Goal: Information Seeking & Learning: Compare options

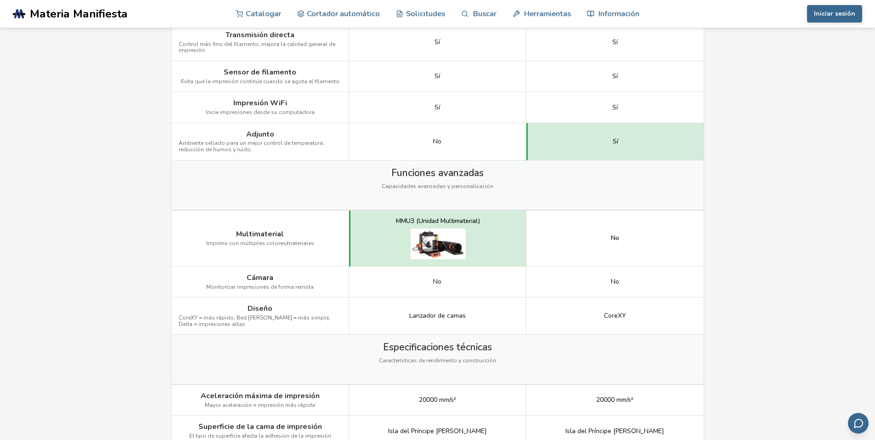
scroll to position [1056, 0]
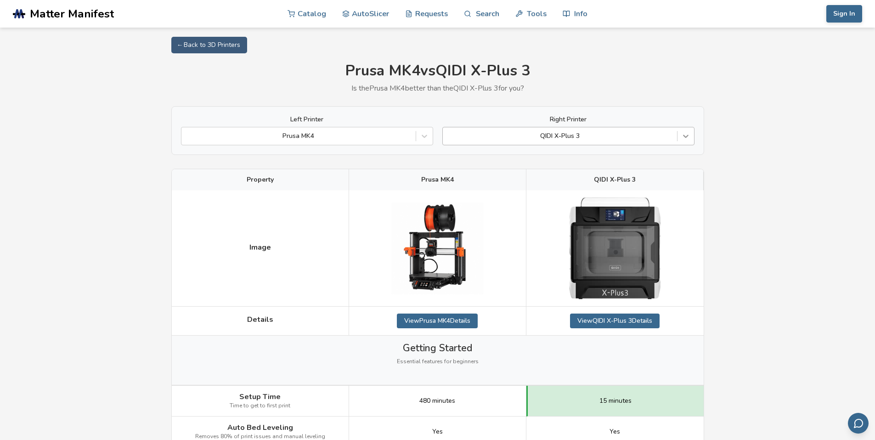
click at [683, 135] on icon at bounding box center [686, 136] width 6 height 3
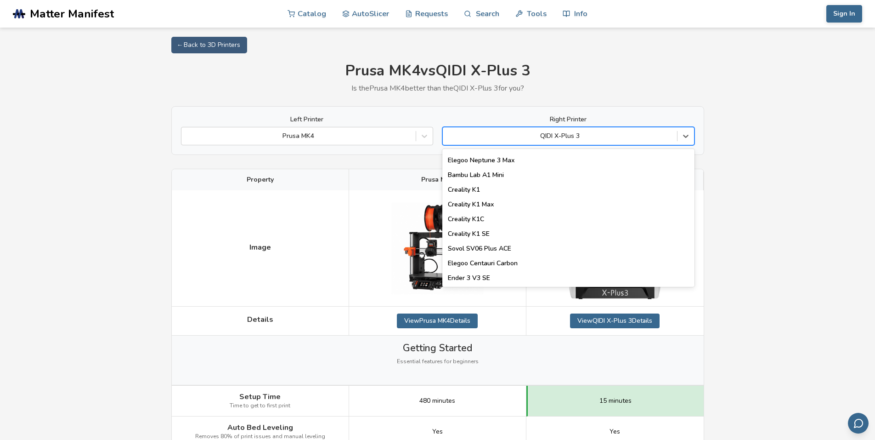
scroll to position [145, 0]
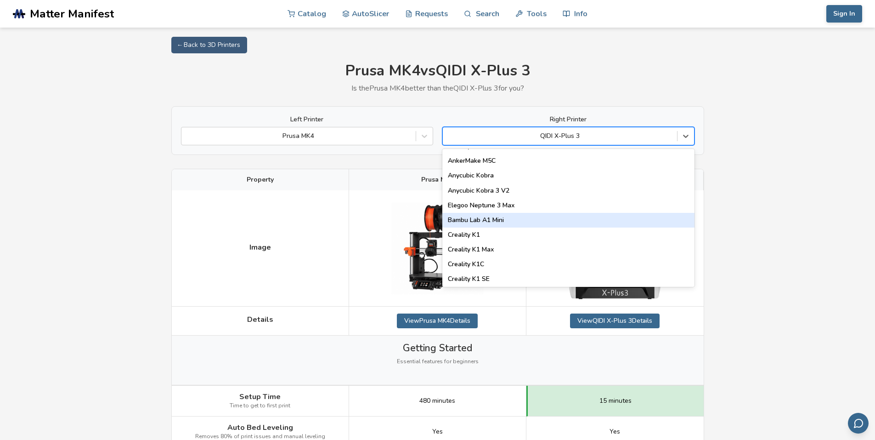
click at [510, 219] on div "Bambu Lab A1 Mini" at bounding box center [568, 220] width 252 height 15
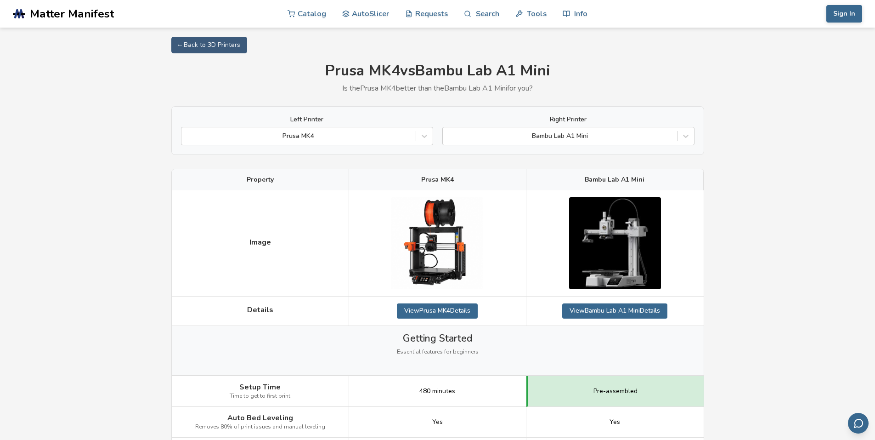
click at [422, 137] on icon at bounding box center [424, 135] width 9 height 9
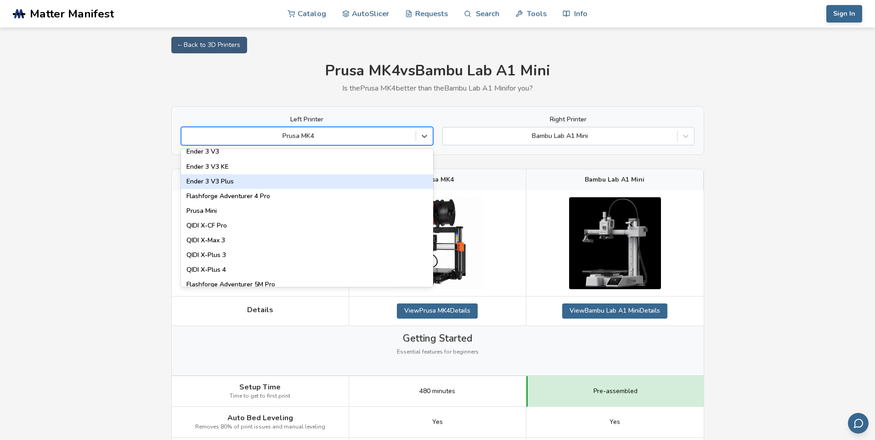
scroll to position [1011, 0]
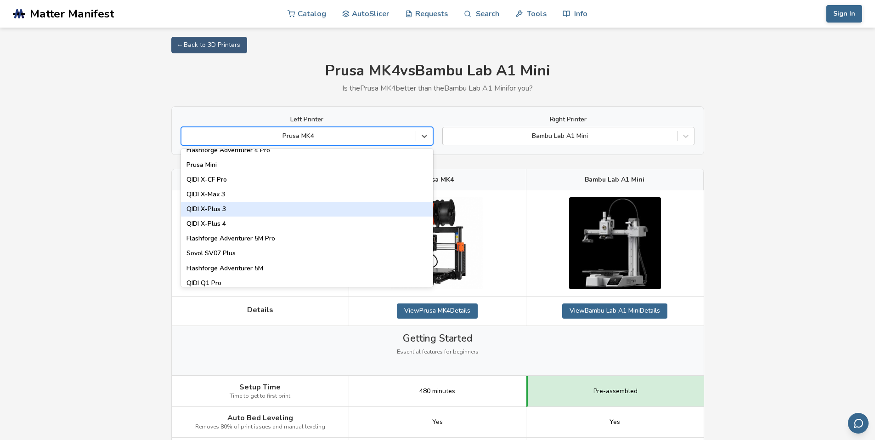
click at [210, 209] on div "QIDI X-Plus 3" at bounding box center [307, 209] width 252 height 15
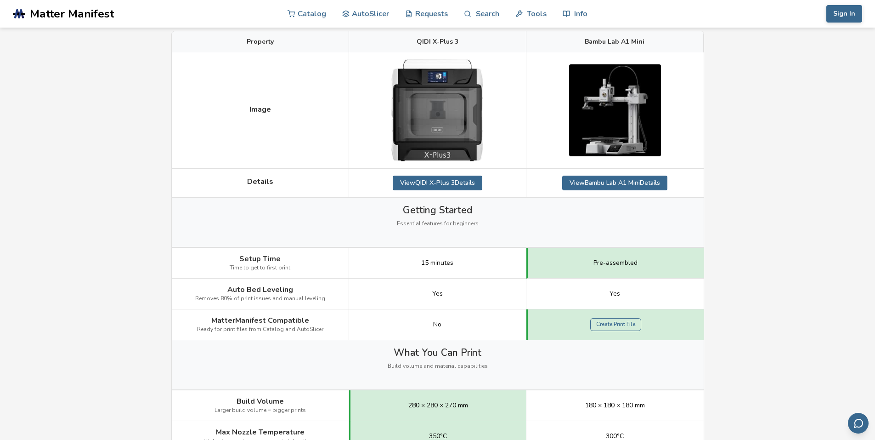
scroll to position [46, 0]
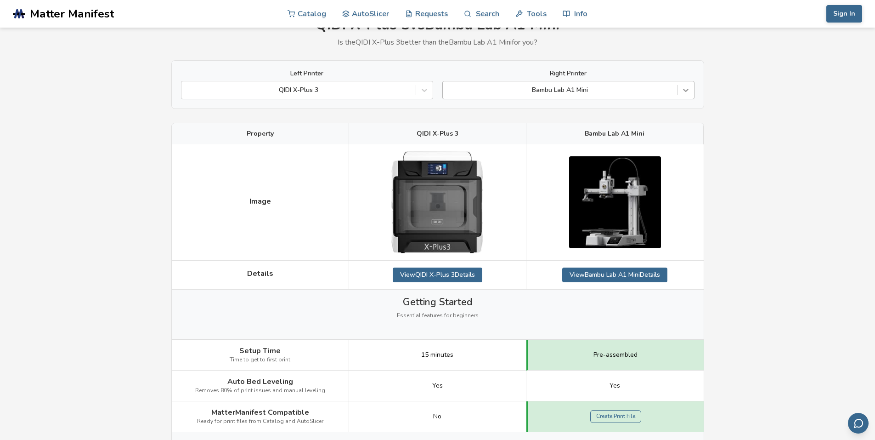
click at [685, 92] on icon at bounding box center [685, 89] width 9 height 9
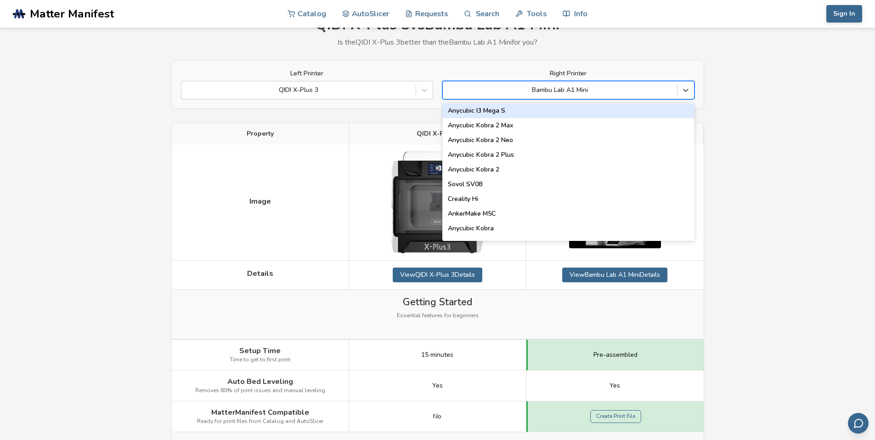
scroll to position [92, 0]
click at [576, 85] on div "Bambu Lab A1 Mini" at bounding box center [560, 90] width 234 height 13
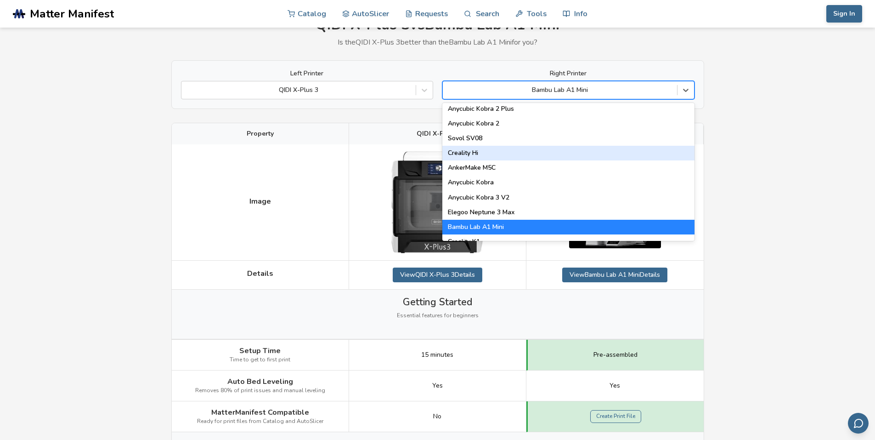
scroll to position [138, 0]
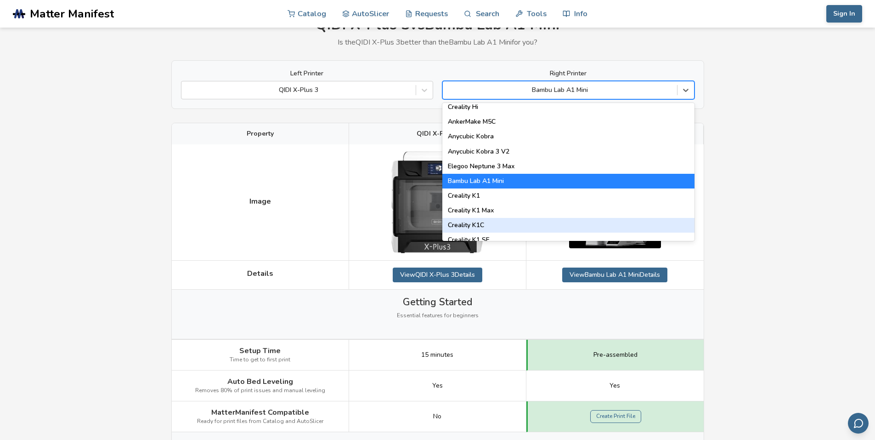
click at [501, 221] on div "Creality K1C" at bounding box center [568, 225] width 252 height 15
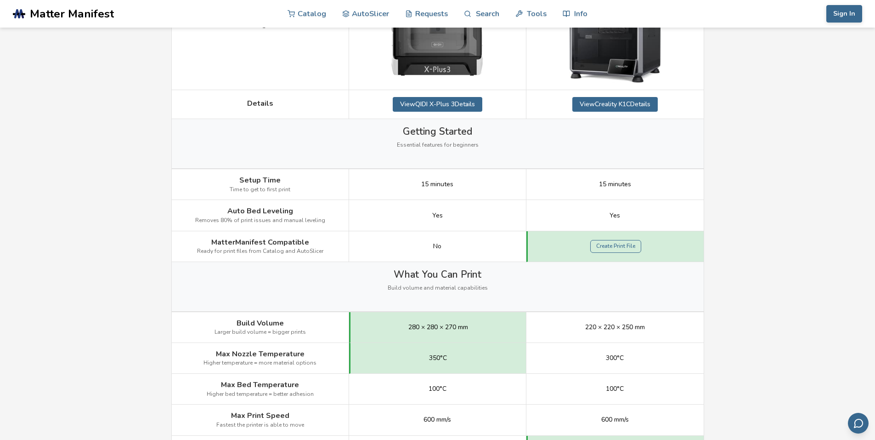
scroll to position [46, 0]
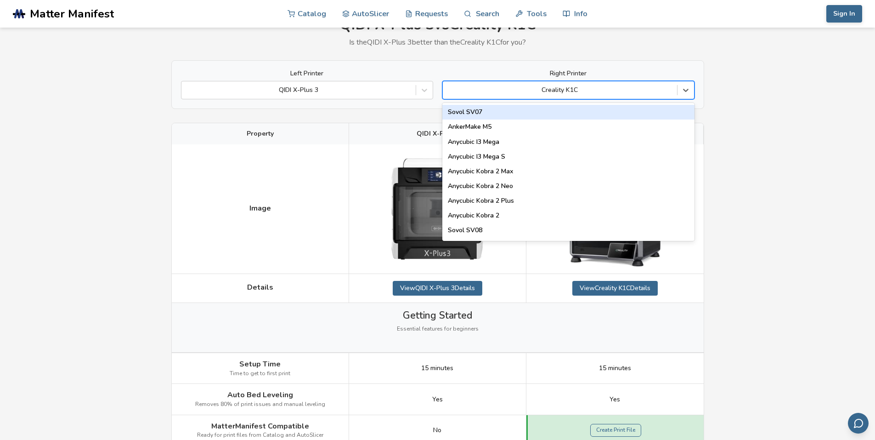
drag, startPoint x: 582, startPoint y: 89, endPoint x: 576, endPoint y: 91, distance: 7.1
click at [565, 92] on div at bounding box center [559, 89] width 225 height 9
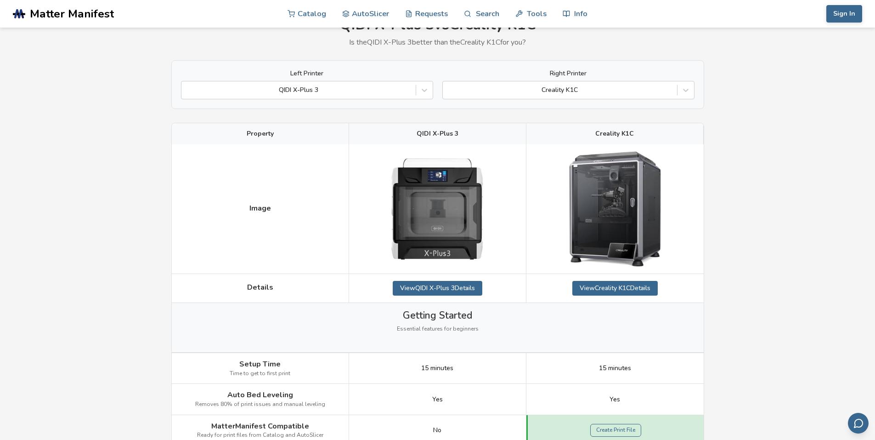
click at [425, 92] on icon at bounding box center [424, 89] width 9 height 9
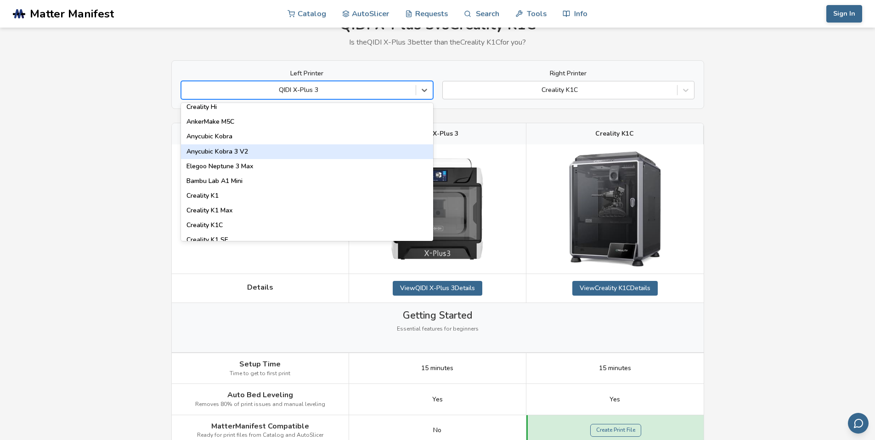
scroll to position [276, 0]
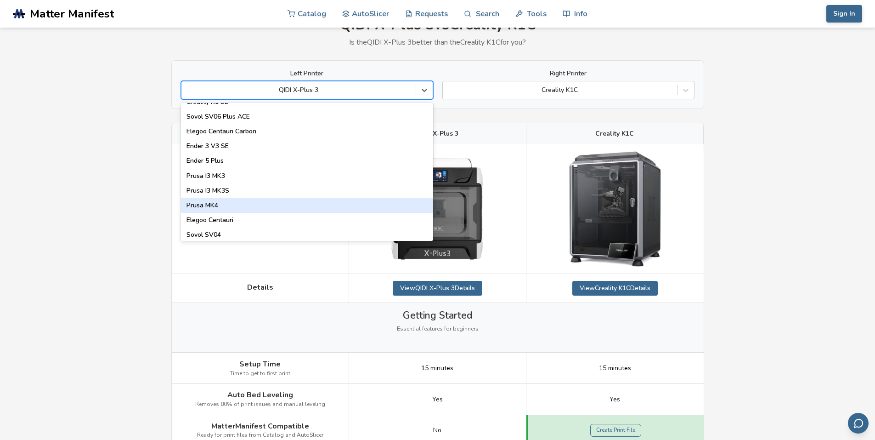
click at [230, 205] on div "Prusa MK4" at bounding box center [307, 205] width 252 height 15
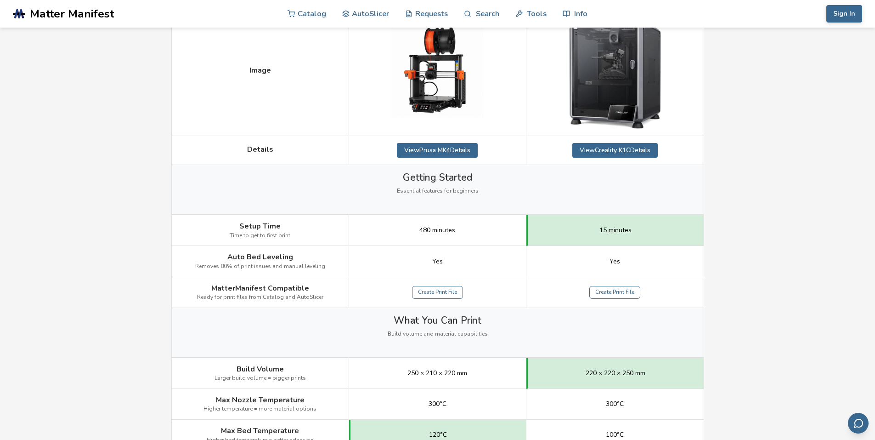
scroll to position [46, 0]
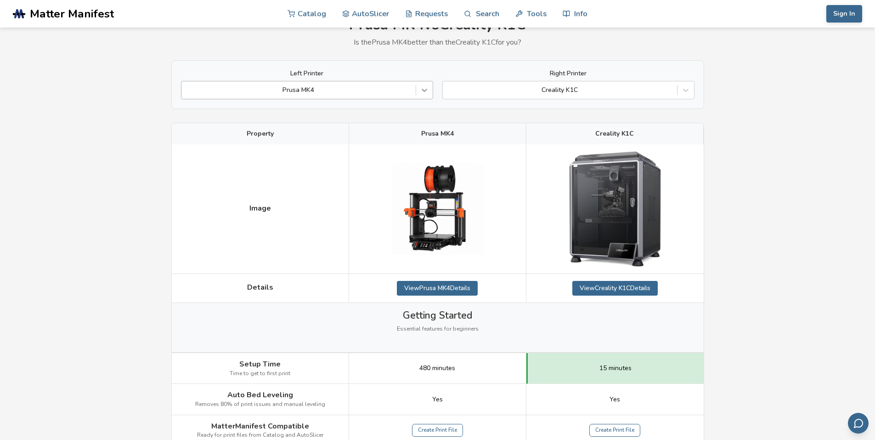
click at [426, 92] on icon at bounding box center [424, 89] width 9 height 9
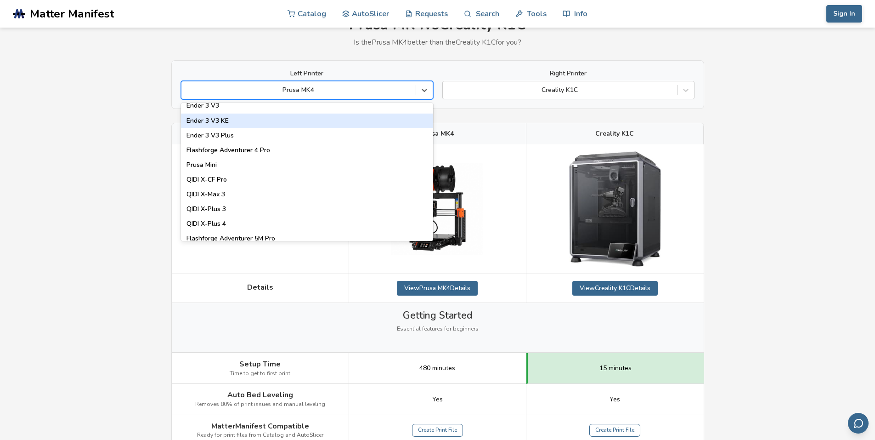
scroll to position [1011, 0]
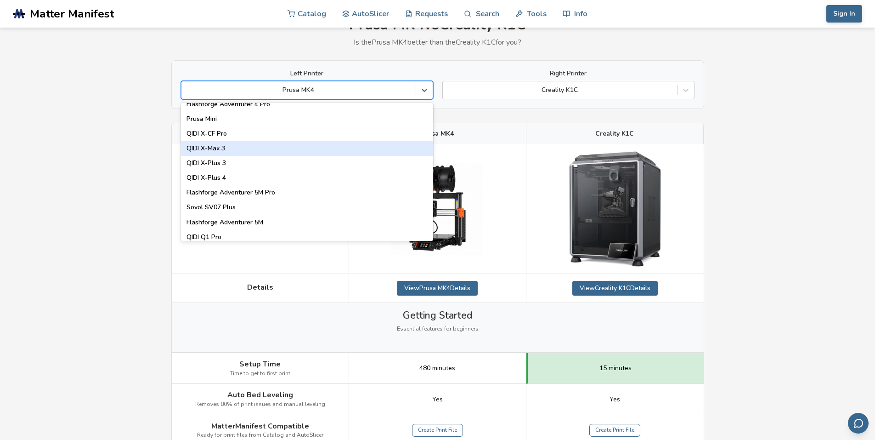
click at [224, 145] on div "QIDI X-Max 3" at bounding box center [307, 148] width 252 height 15
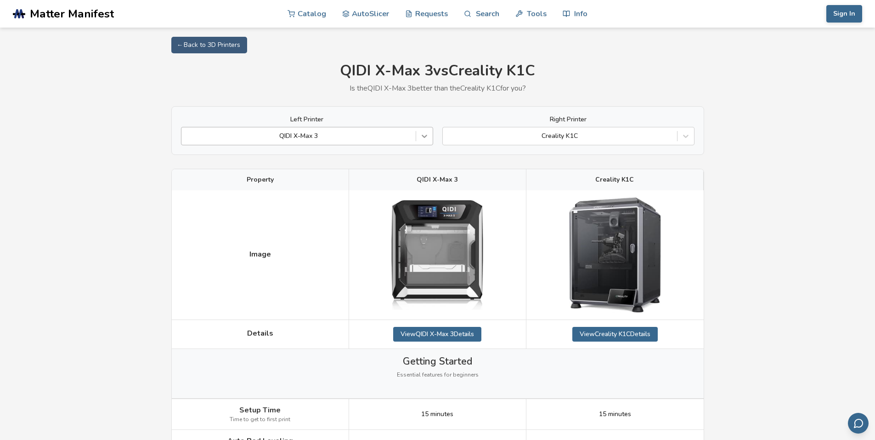
click at [422, 137] on icon at bounding box center [424, 135] width 9 height 9
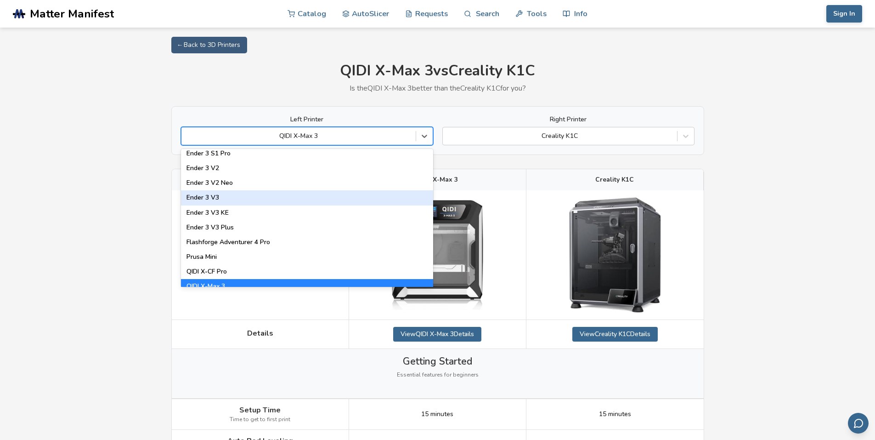
scroll to position [965, 0]
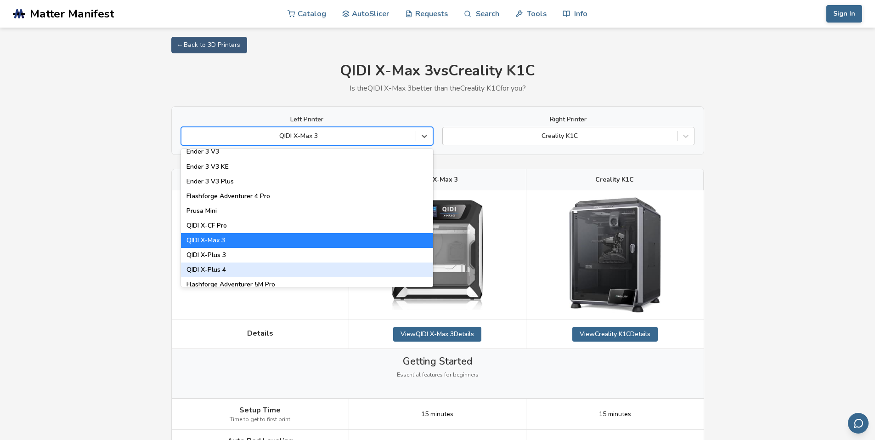
click at [242, 271] on div "QIDI X-Plus 4" at bounding box center [307, 269] width 252 height 15
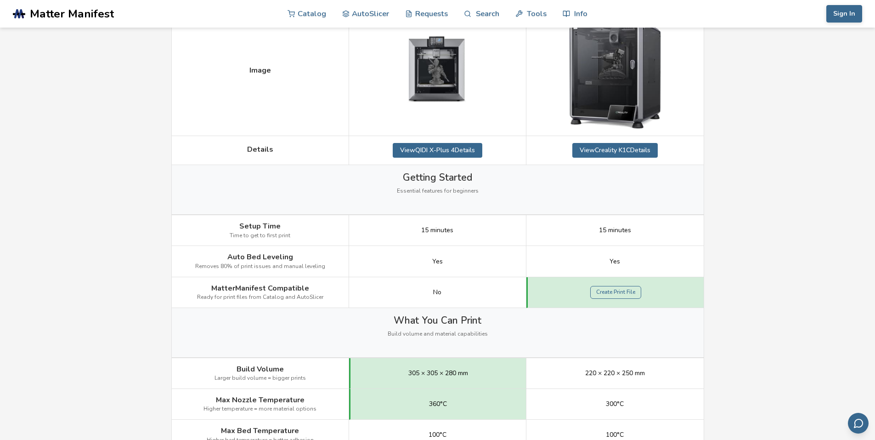
scroll to position [138, 0]
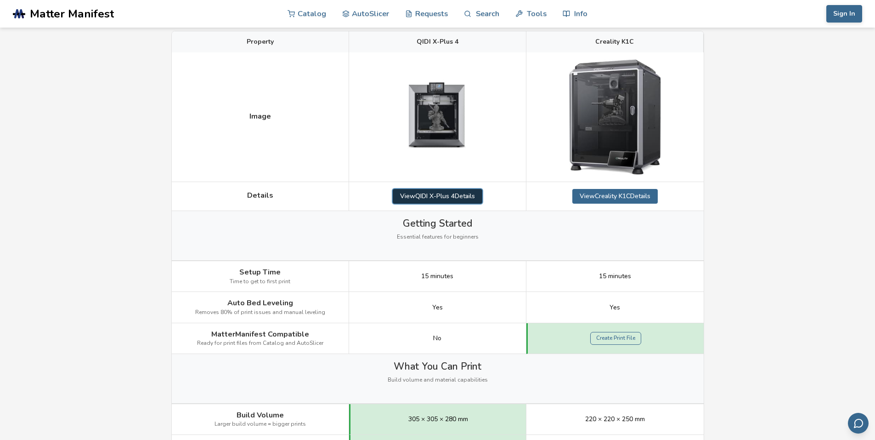
click at [472, 193] on link "View QIDI X-Plus 4 Details" at bounding box center [438, 196] width 90 height 15
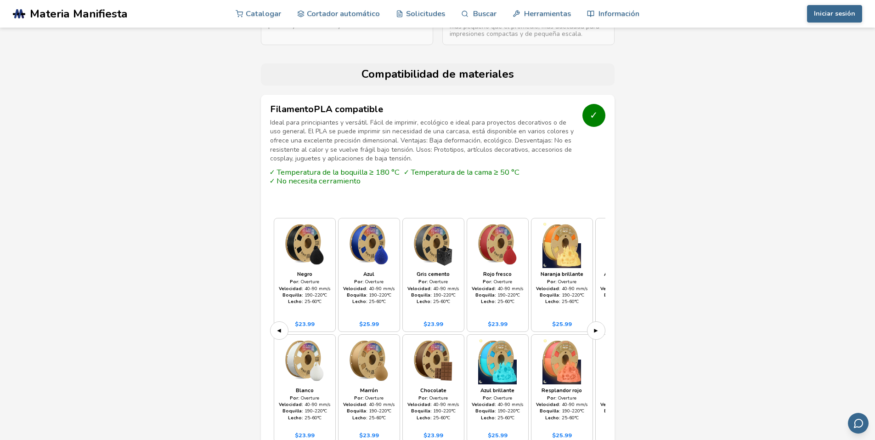
scroll to position [873, 0]
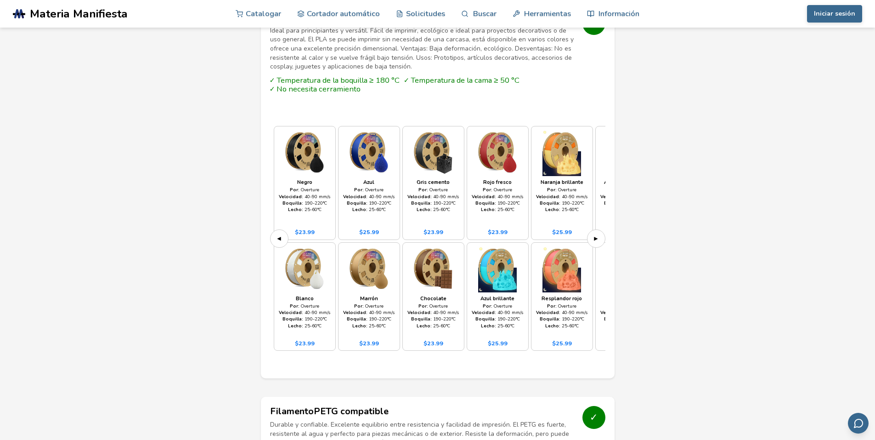
click at [599, 233] on button "▶" at bounding box center [596, 238] width 18 height 18
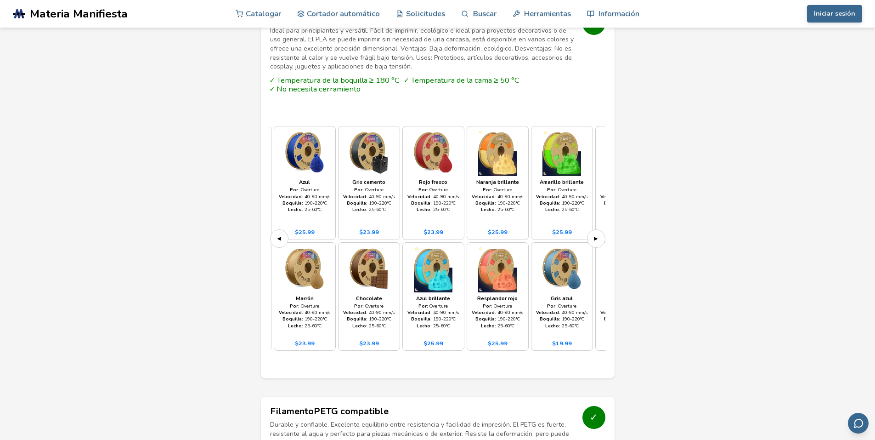
click at [598, 234] on font "▶" at bounding box center [596, 238] width 4 height 9
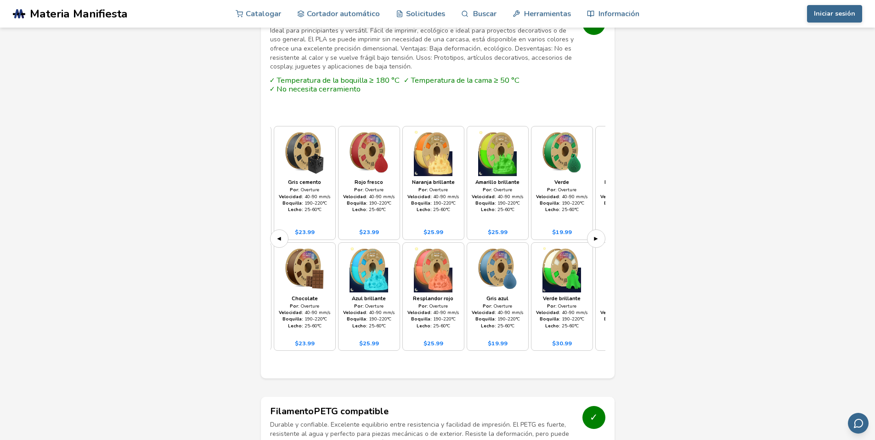
click at [598, 234] on font "▶" at bounding box center [596, 238] width 4 height 9
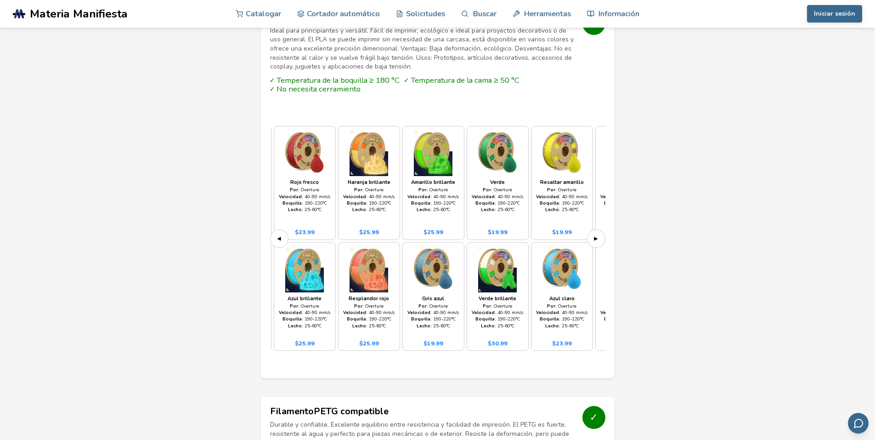
click at [598, 234] on font "▶" at bounding box center [596, 238] width 4 height 9
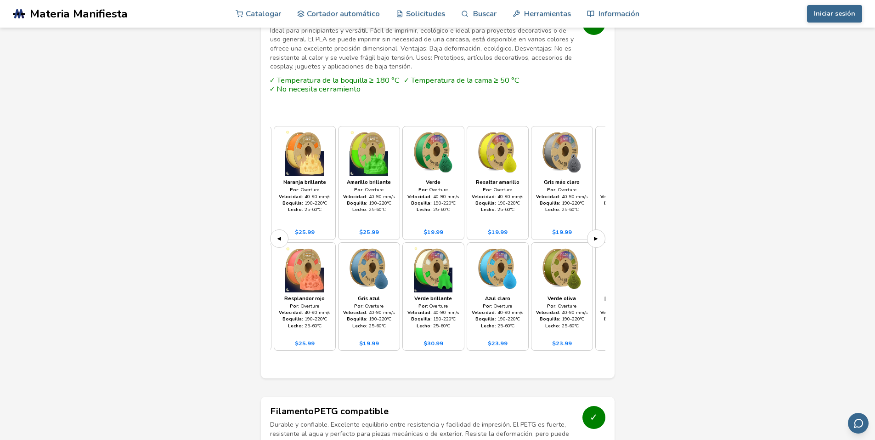
click at [598, 234] on font "▶" at bounding box center [596, 238] width 4 height 9
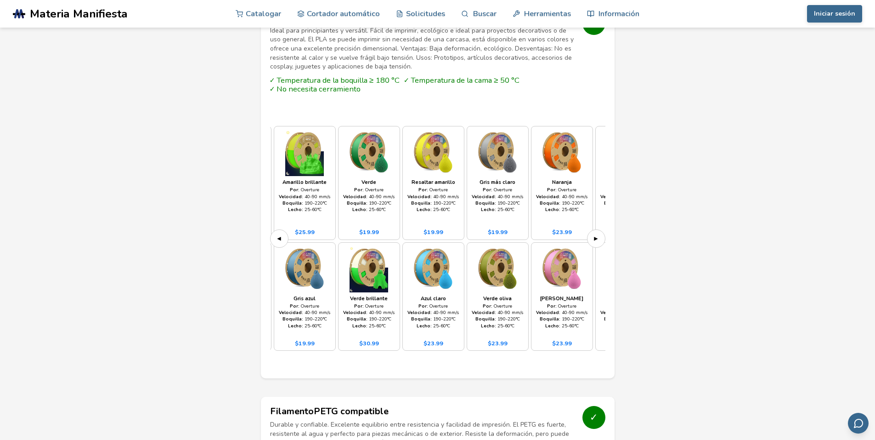
click at [598, 234] on font "▶" at bounding box center [596, 238] width 4 height 9
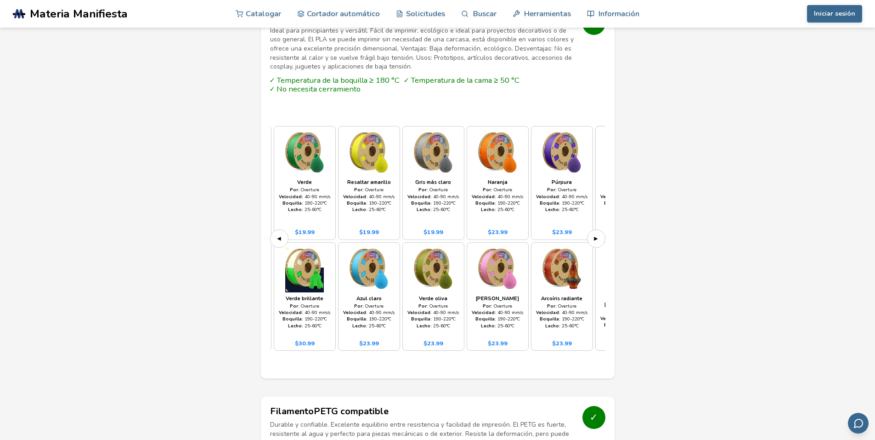
click at [598, 234] on font "▶" at bounding box center [596, 238] width 4 height 9
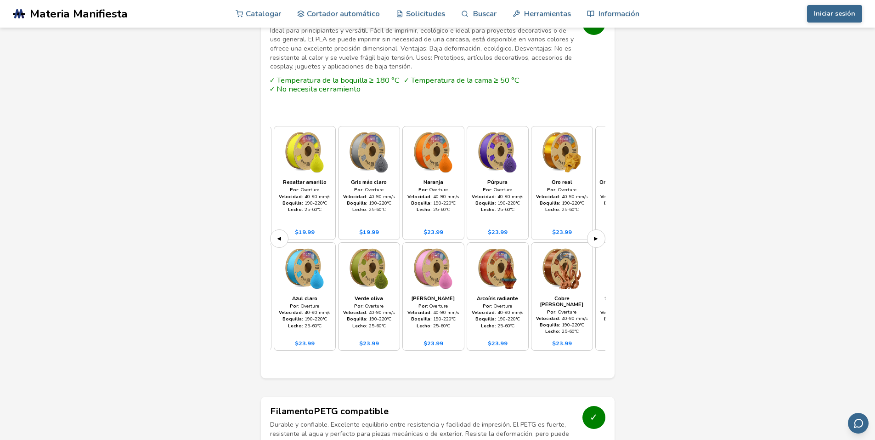
click at [598, 234] on font "▶" at bounding box center [596, 238] width 4 height 9
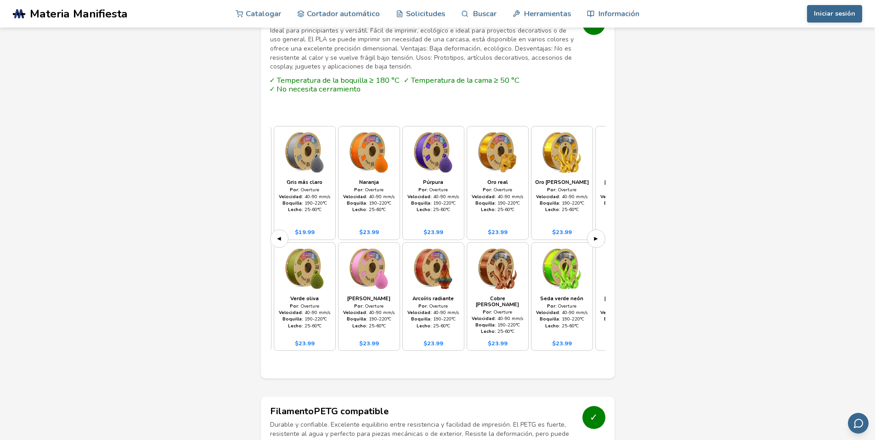
click at [598, 234] on font "▶" at bounding box center [596, 238] width 4 height 9
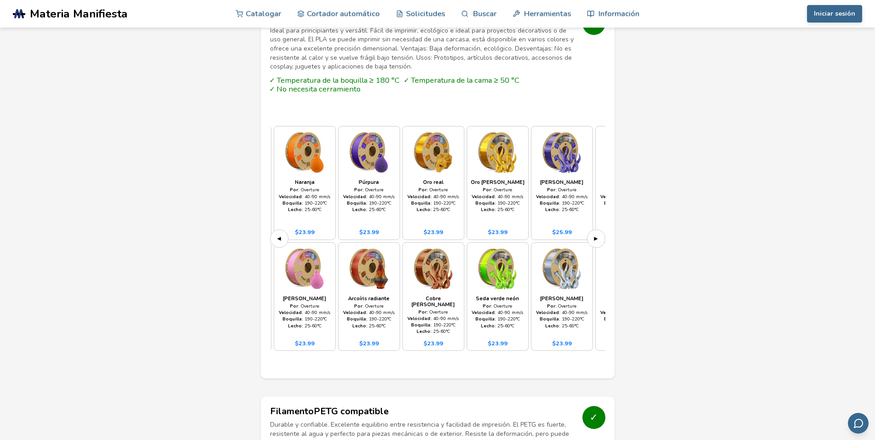
click at [598, 234] on font "▶" at bounding box center [596, 238] width 4 height 9
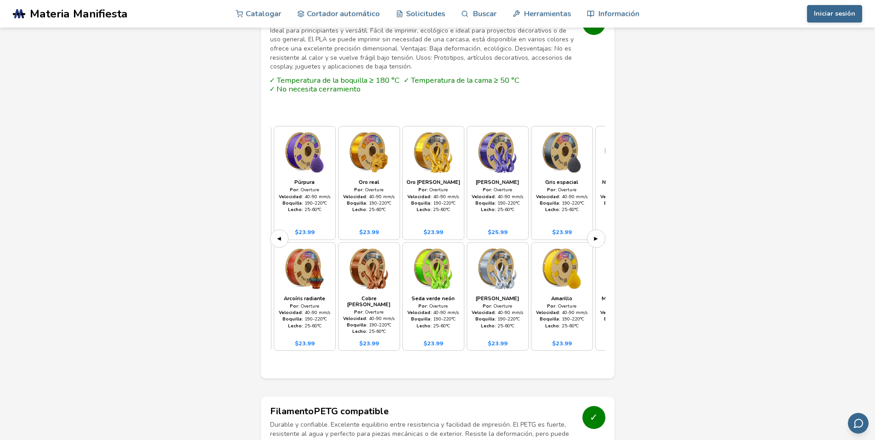
click at [598, 234] on font "▶" at bounding box center [596, 238] width 4 height 9
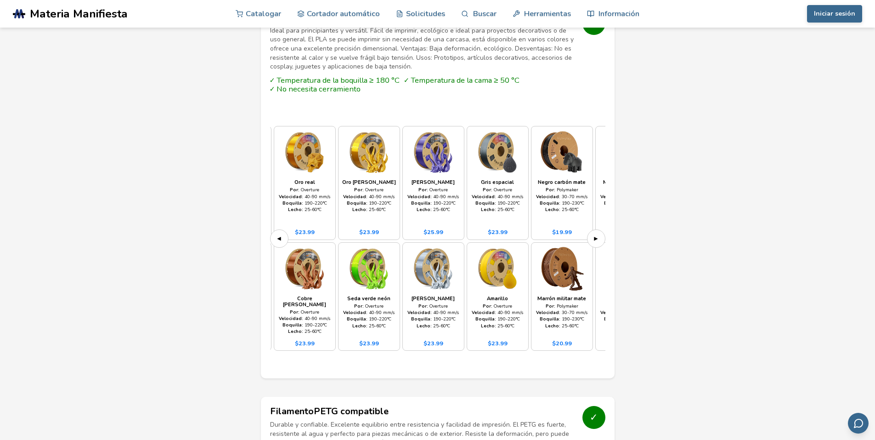
click at [598, 234] on font "▶" at bounding box center [596, 238] width 4 height 9
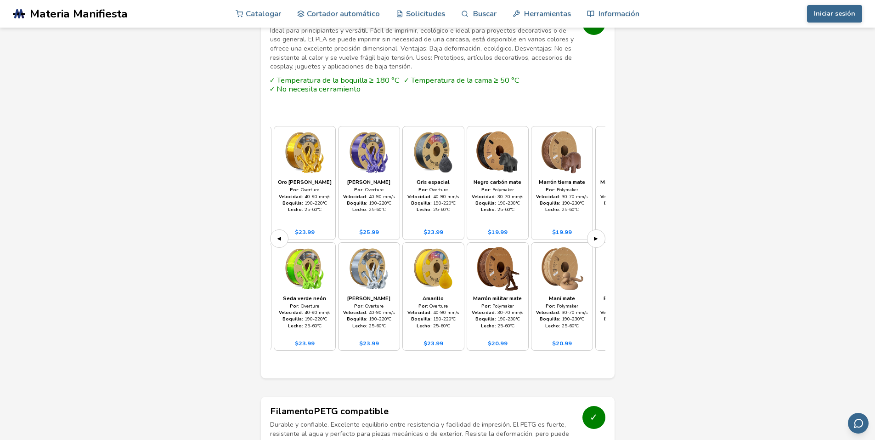
click at [598, 234] on font "▶" at bounding box center [596, 238] width 4 height 9
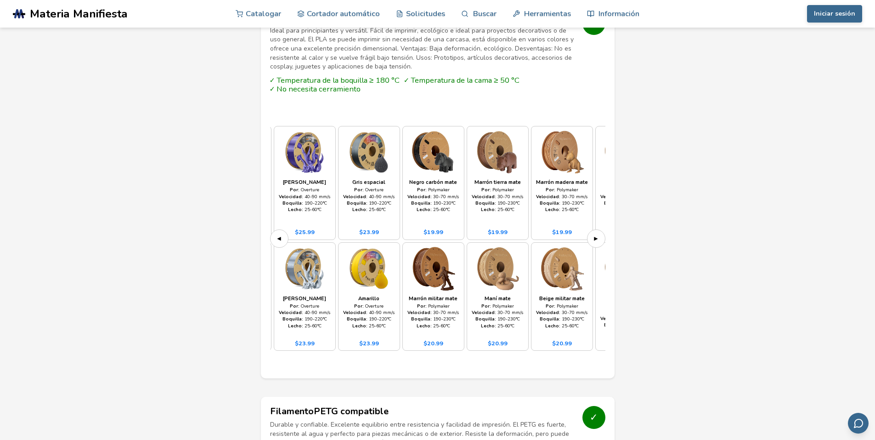
click at [598, 234] on font "▶" at bounding box center [596, 238] width 4 height 9
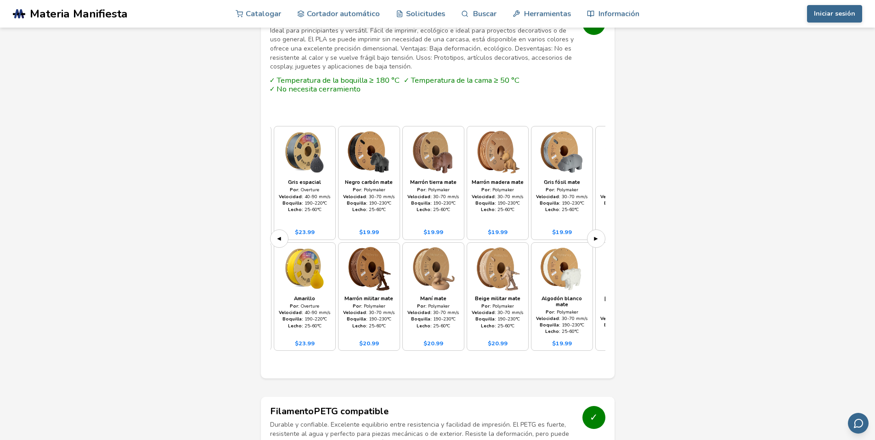
click at [598, 234] on font "▶" at bounding box center [596, 238] width 4 height 9
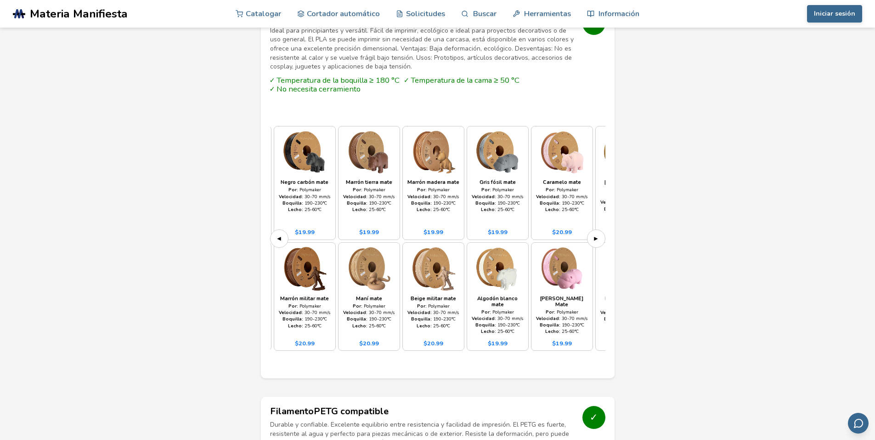
click at [598, 234] on font "▶" at bounding box center [596, 238] width 4 height 9
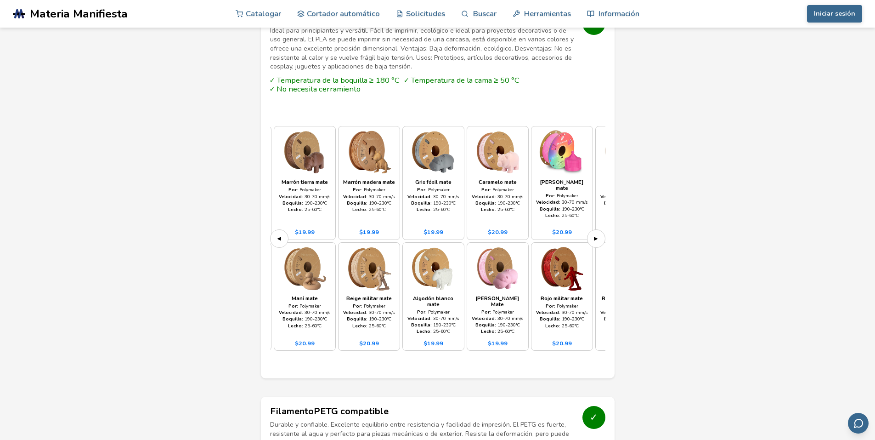
click at [598, 234] on font "▶" at bounding box center [596, 238] width 4 height 9
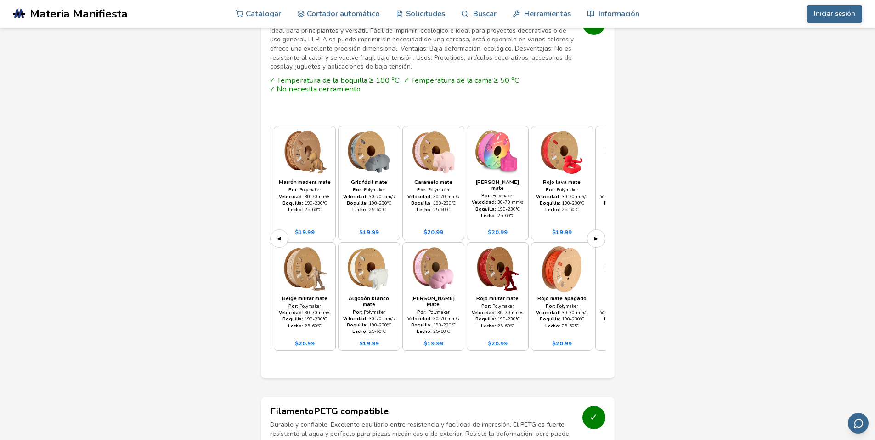
click at [598, 234] on font "▶" at bounding box center [596, 238] width 4 height 9
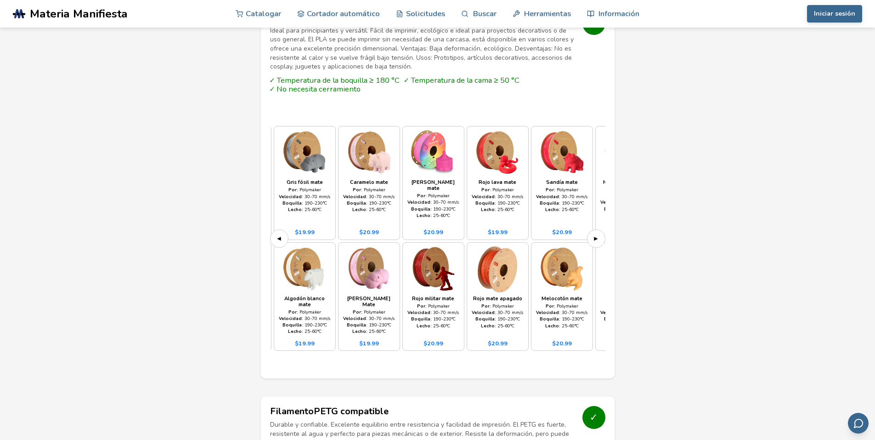
click at [598, 234] on font "▶" at bounding box center [596, 238] width 4 height 9
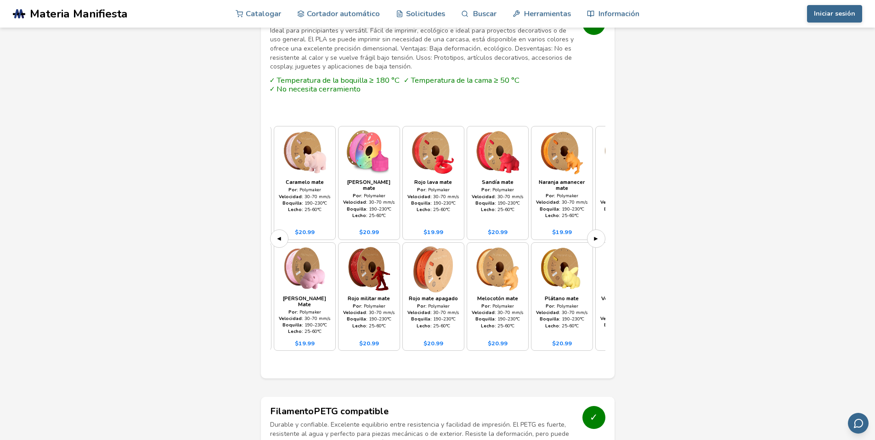
click at [598, 234] on font "▶" at bounding box center [596, 238] width 4 height 9
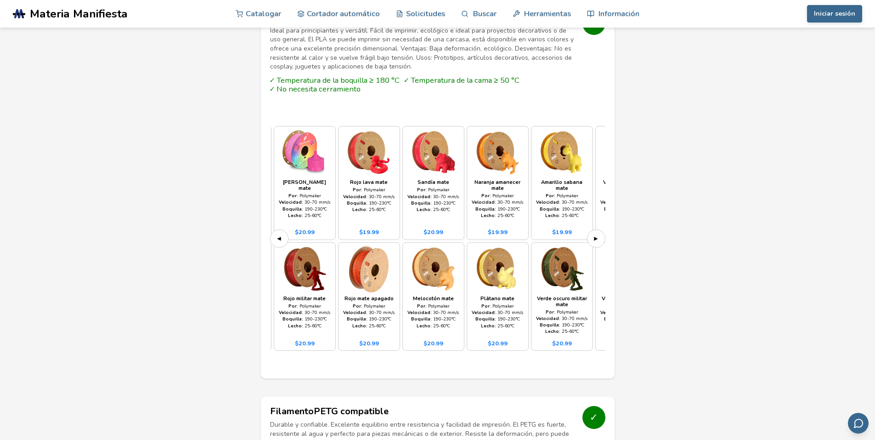
click at [598, 234] on font "▶" at bounding box center [596, 238] width 4 height 9
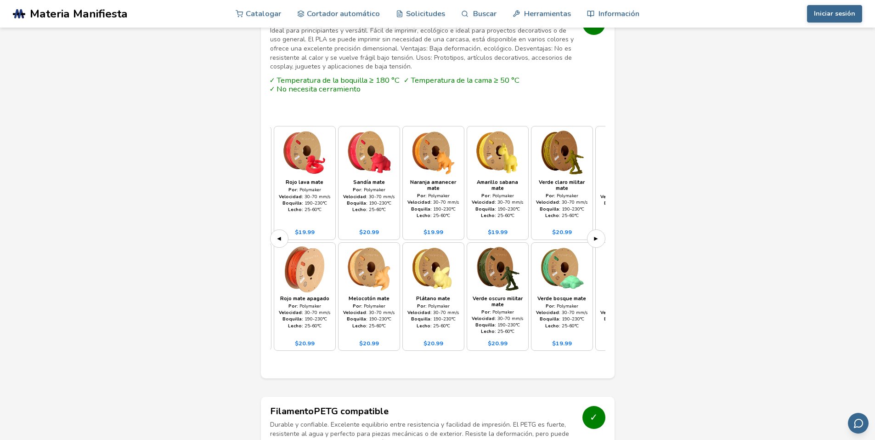
click at [598, 234] on font "▶" at bounding box center [596, 238] width 4 height 9
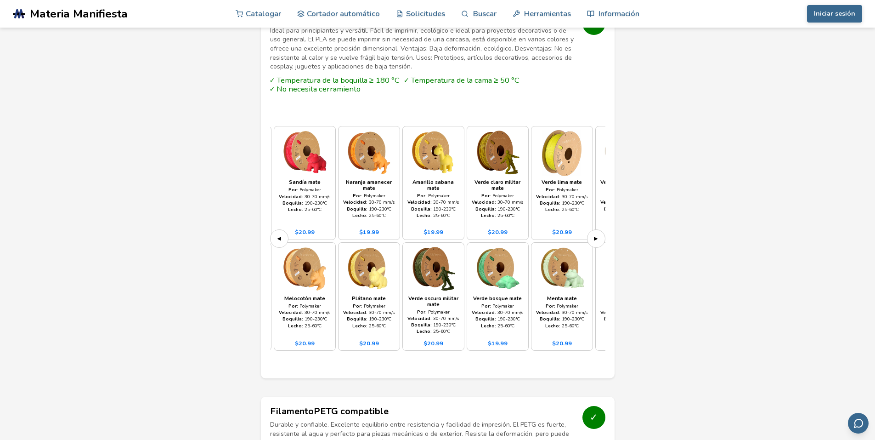
click at [598, 234] on font "▶" at bounding box center [596, 238] width 4 height 9
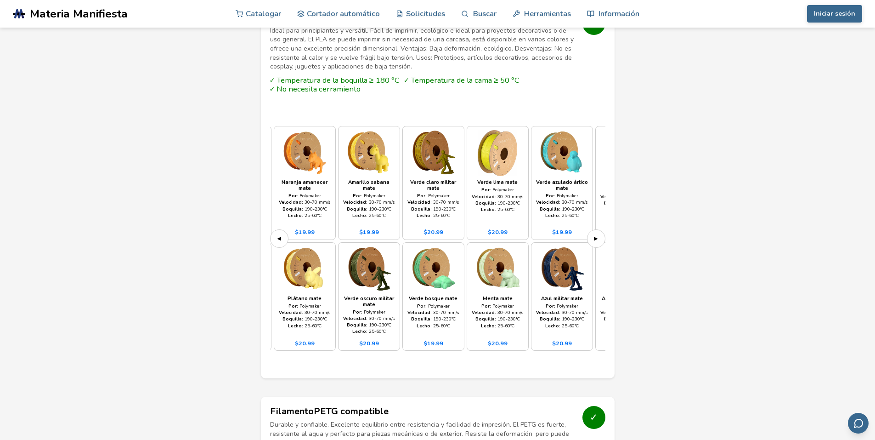
click at [598, 234] on font "▶" at bounding box center [596, 238] width 4 height 9
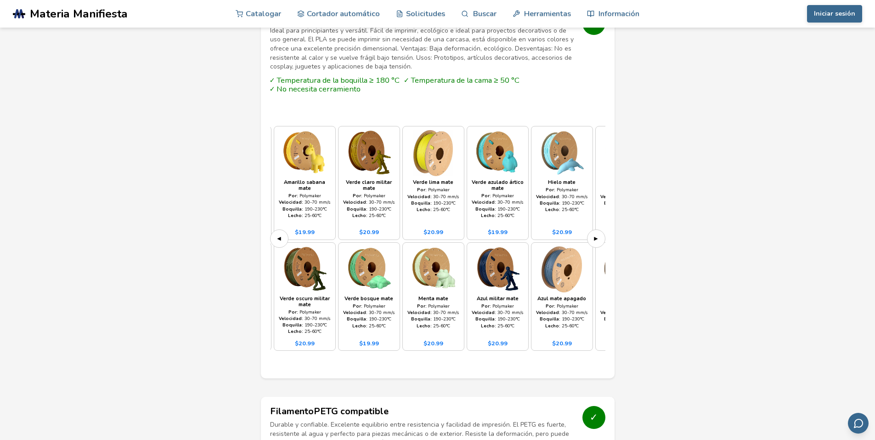
click at [598, 234] on font "▶" at bounding box center [596, 238] width 4 height 9
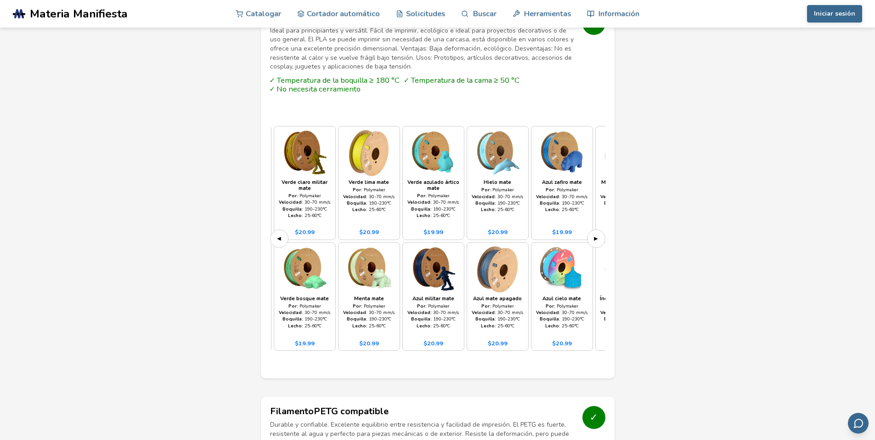
click at [598, 234] on font "▶" at bounding box center [596, 238] width 4 height 9
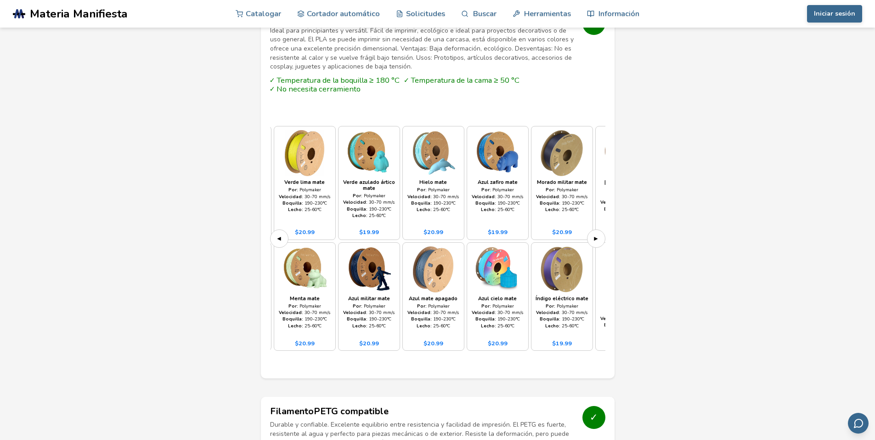
click at [598, 234] on font "▶" at bounding box center [596, 238] width 4 height 9
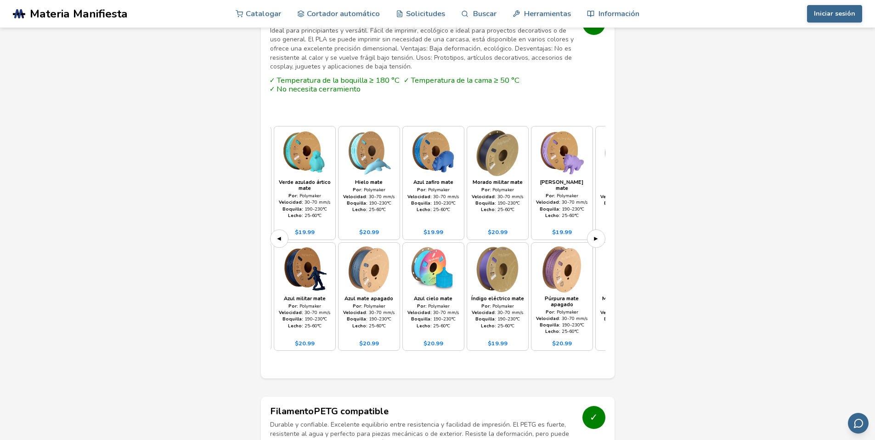
click at [598, 234] on font "▶" at bounding box center [596, 238] width 4 height 9
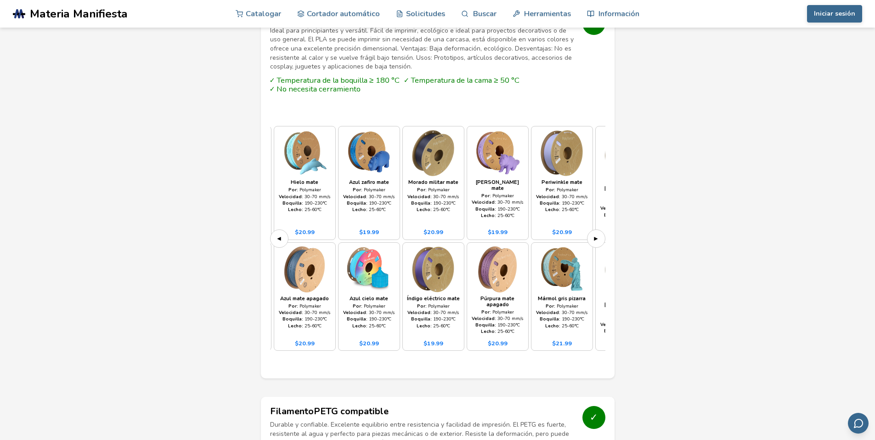
click at [598, 234] on font "▶" at bounding box center [596, 238] width 4 height 9
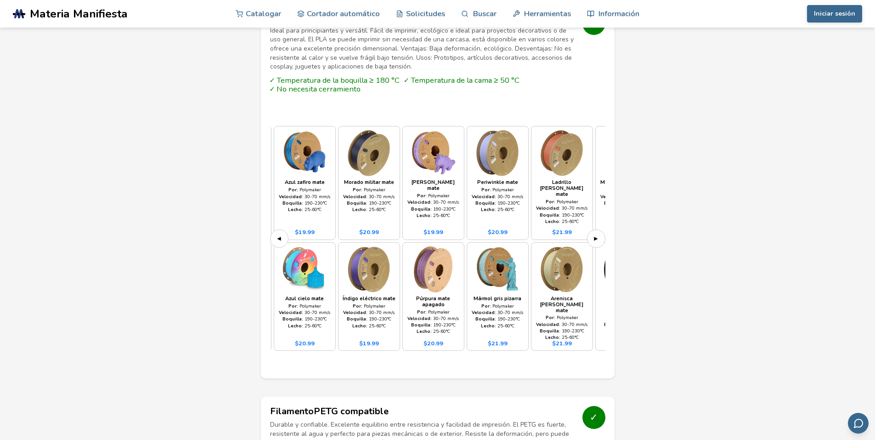
click at [598, 234] on font "▶" at bounding box center [596, 238] width 4 height 9
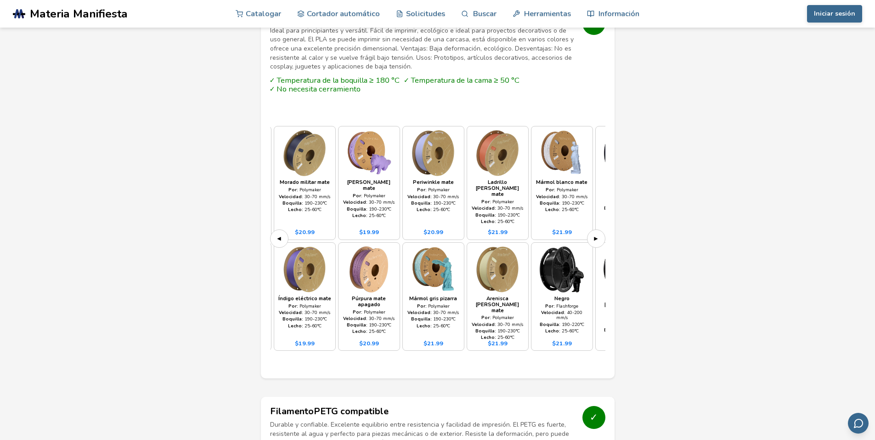
click at [598, 234] on font "▶" at bounding box center [596, 238] width 4 height 9
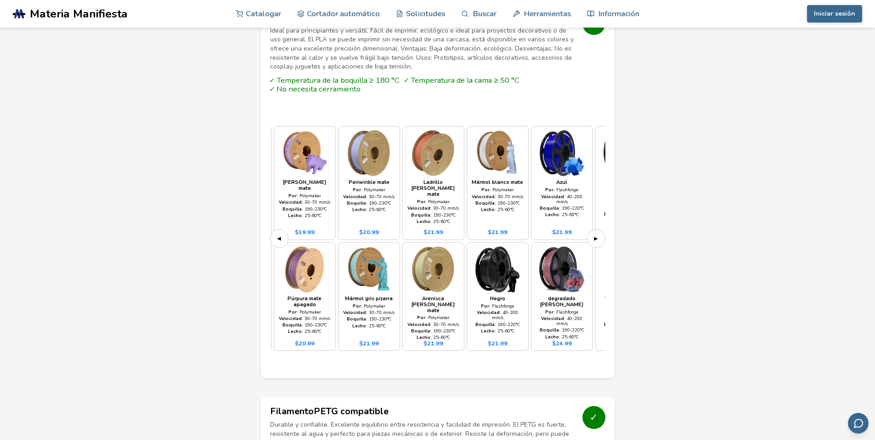
click at [597, 234] on font "▶" at bounding box center [596, 238] width 4 height 9
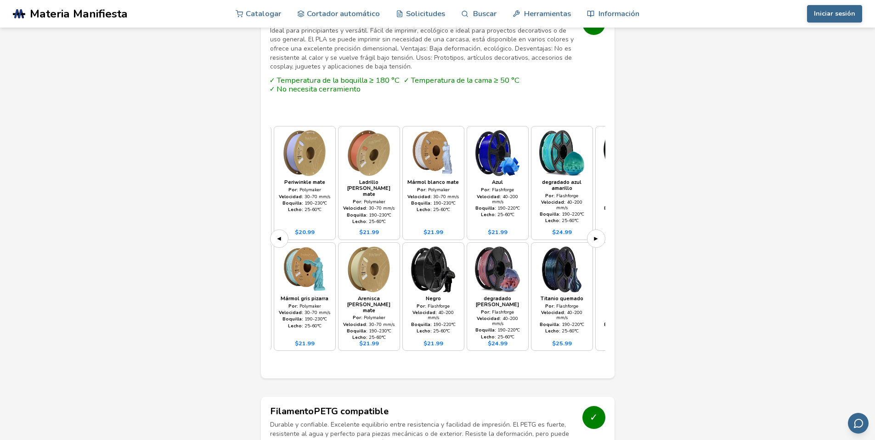
click at [597, 234] on font "▶" at bounding box center [596, 238] width 4 height 9
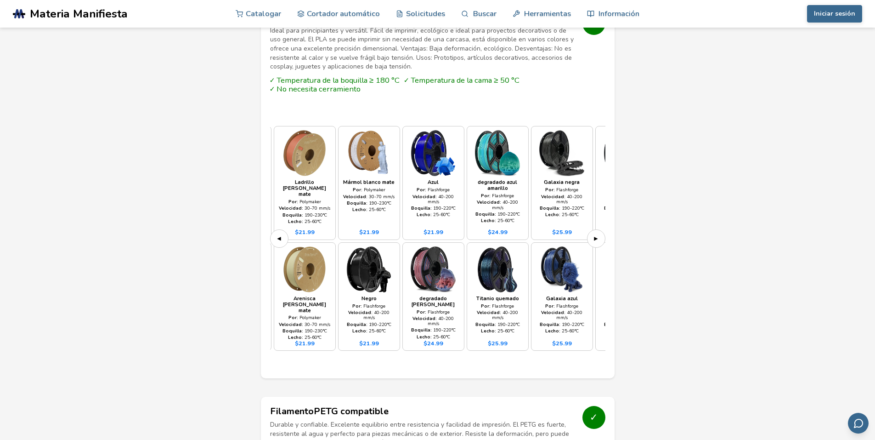
click at [597, 234] on font "▶" at bounding box center [596, 238] width 4 height 9
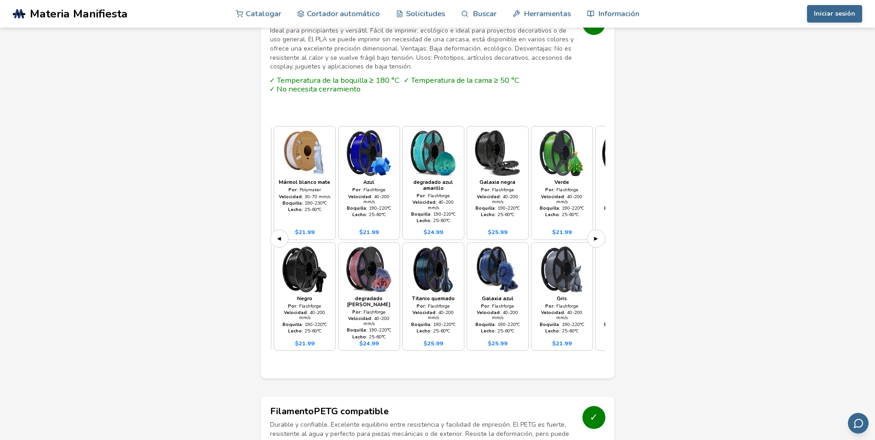
click at [597, 234] on font "▶" at bounding box center [596, 238] width 4 height 9
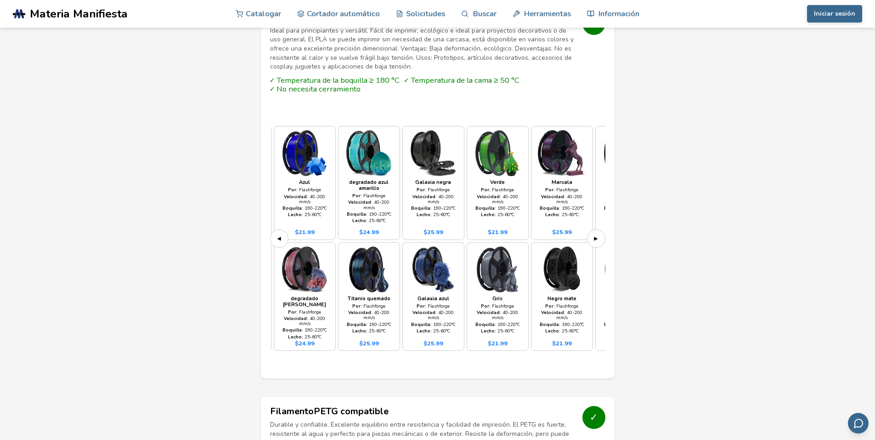
click at [597, 234] on font "▶" at bounding box center [596, 238] width 4 height 9
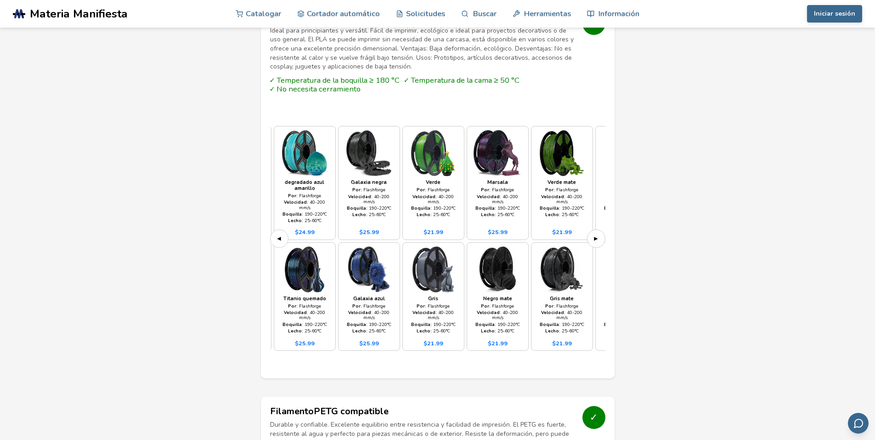
click at [597, 234] on font "▶" at bounding box center [596, 238] width 4 height 9
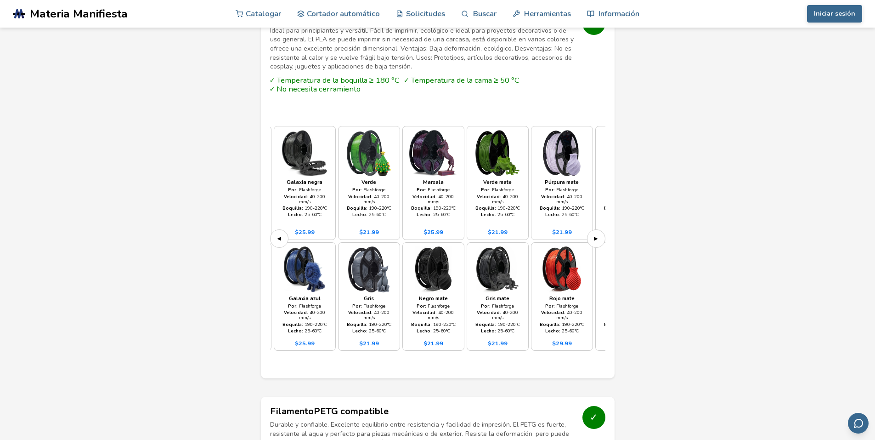
click at [595, 234] on font "▶" at bounding box center [596, 238] width 4 height 9
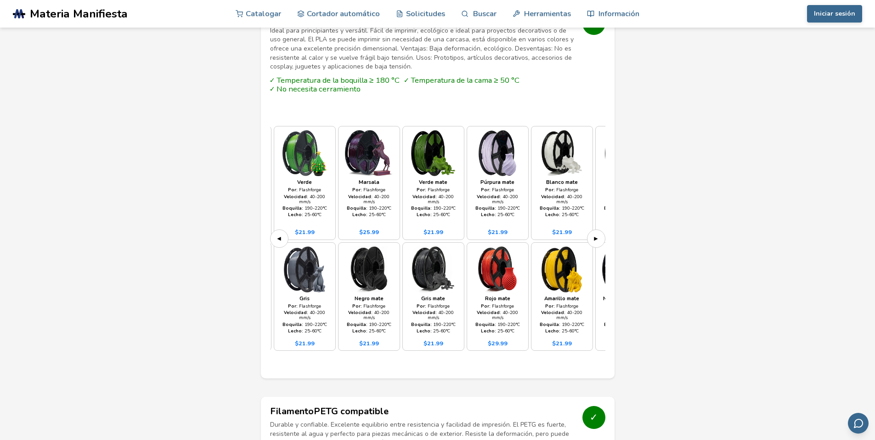
click at [595, 234] on font "▶" at bounding box center [596, 238] width 4 height 9
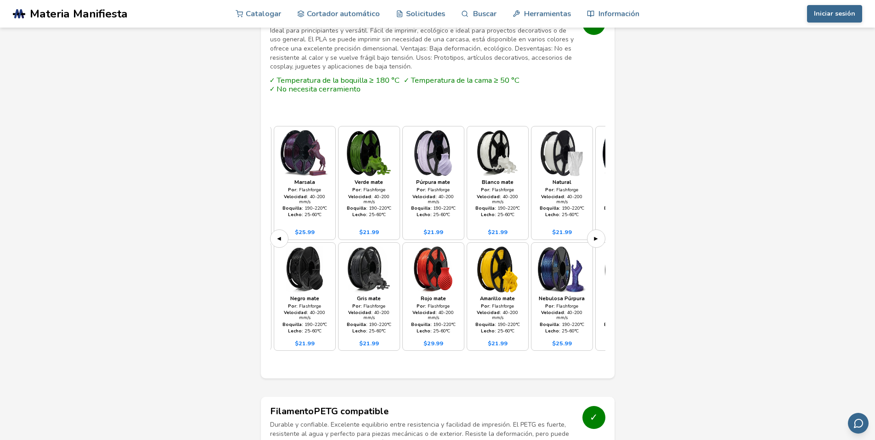
click at [595, 234] on font "▶" at bounding box center [596, 238] width 4 height 9
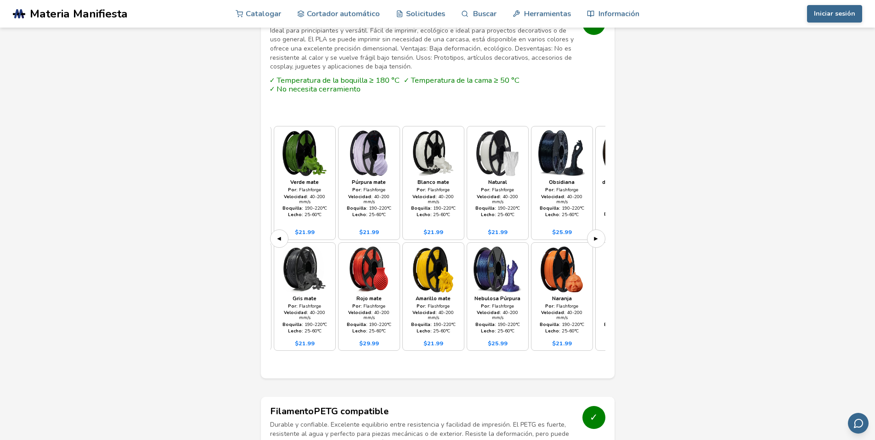
click at [595, 234] on font "▶" at bounding box center [596, 238] width 4 height 9
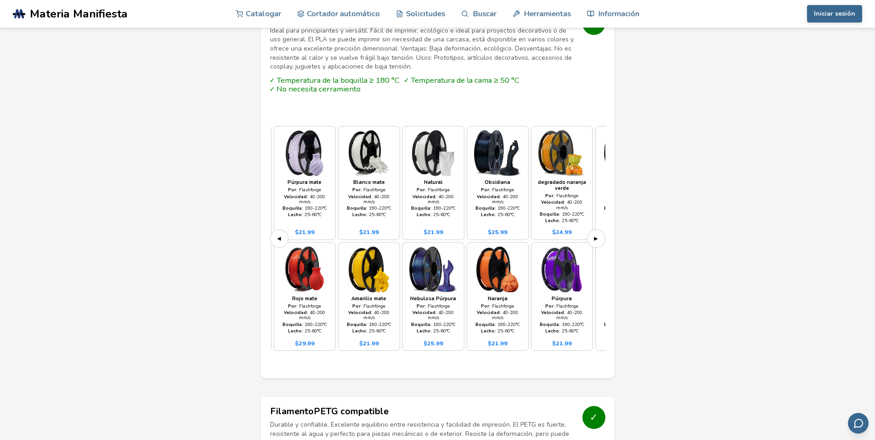
click at [595, 234] on font "▶" at bounding box center [596, 238] width 4 height 9
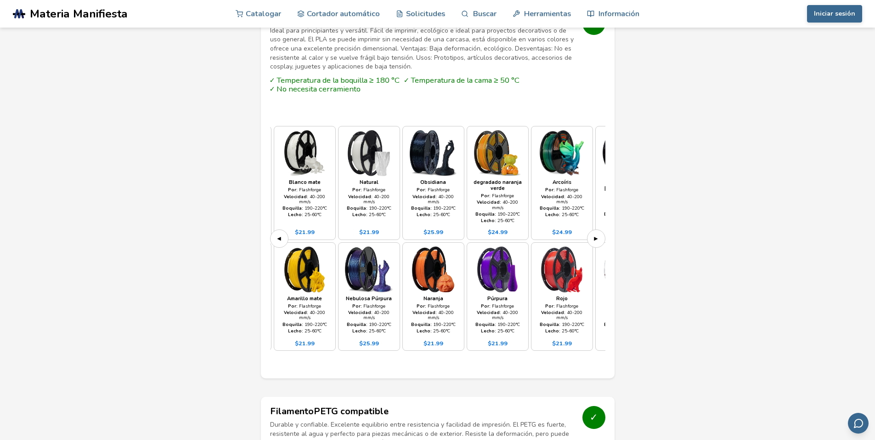
click at [595, 234] on font "▶" at bounding box center [596, 238] width 4 height 9
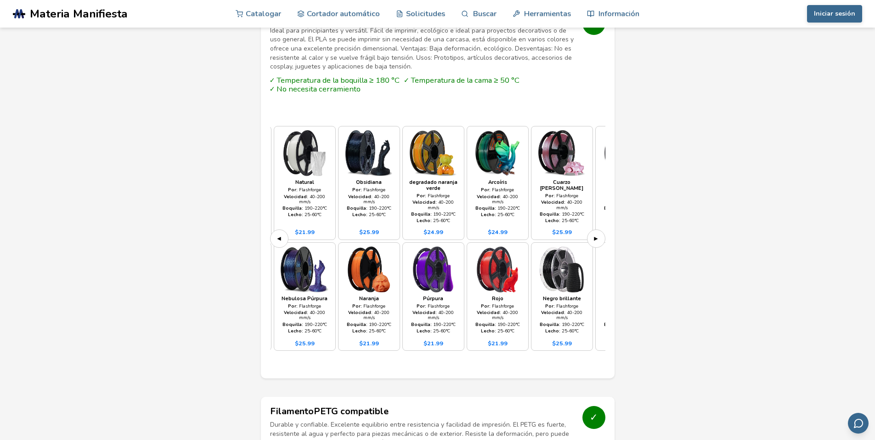
click at [595, 234] on font "▶" at bounding box center [596, 238] width 4 height 9
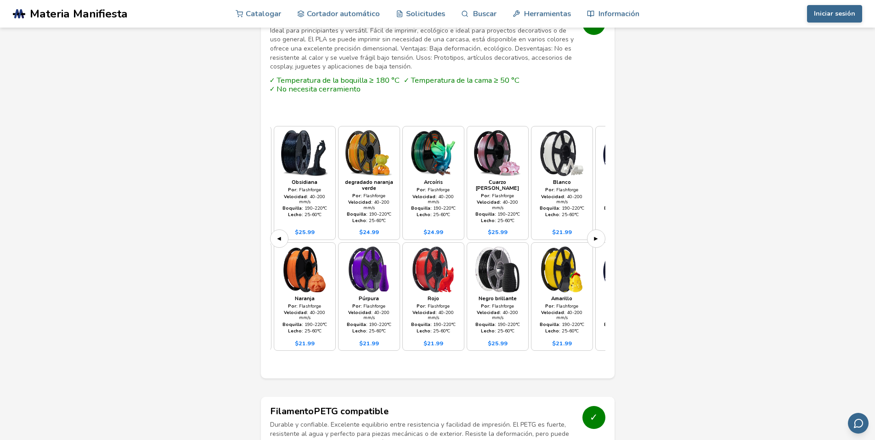
click at [595, 234] on font "▶" at bounding box center [596, 238] width 4 height 9
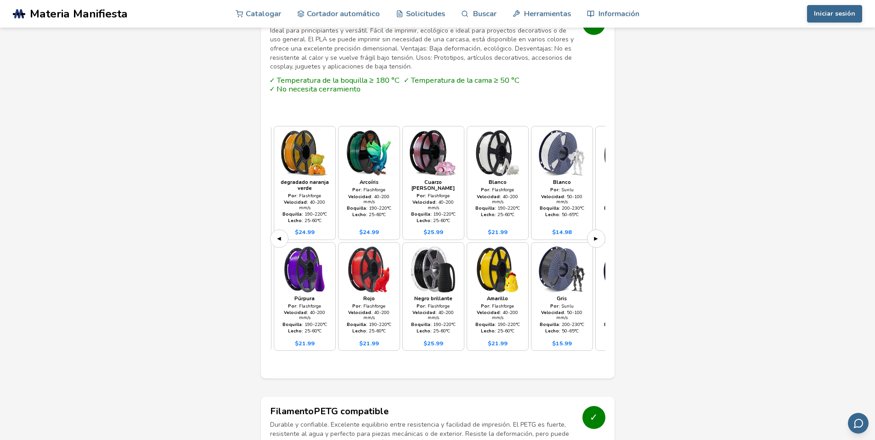
click at [595, 234] on font "▶" at bounding box center [596, 238] width 4 height 9
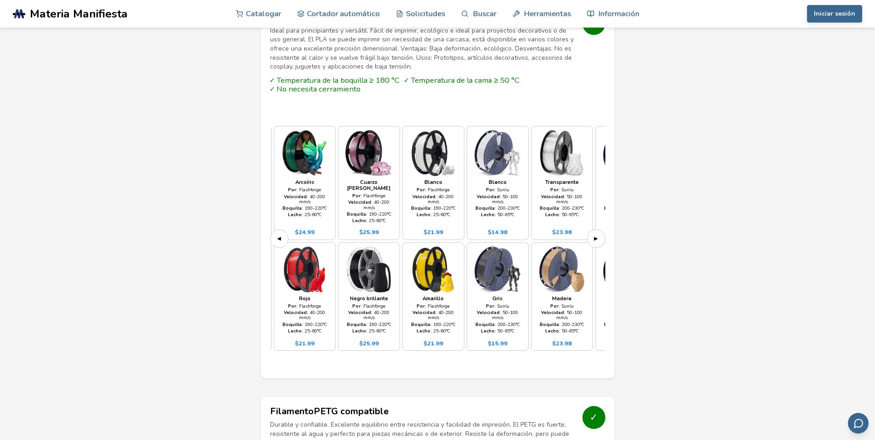
click at [595, 234] on font "▶" at bounding box center [596, 238] width 4 height 9
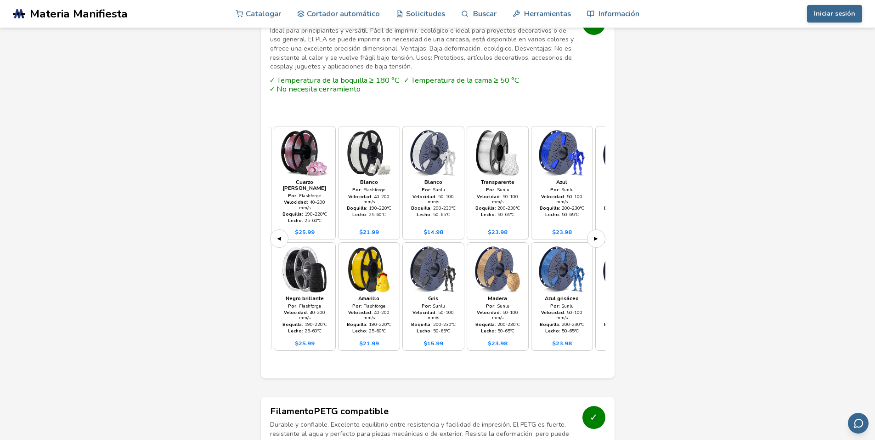
click at [595, 234] on font "▶" at bounding box center [596, 238] width 4 height 9
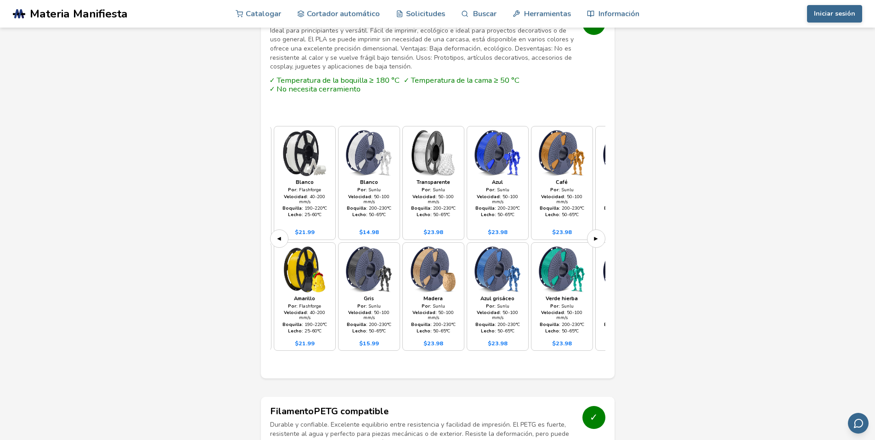
click at [595, 234] on font "▶" at bounding box center [596, 238] width 4 height 9
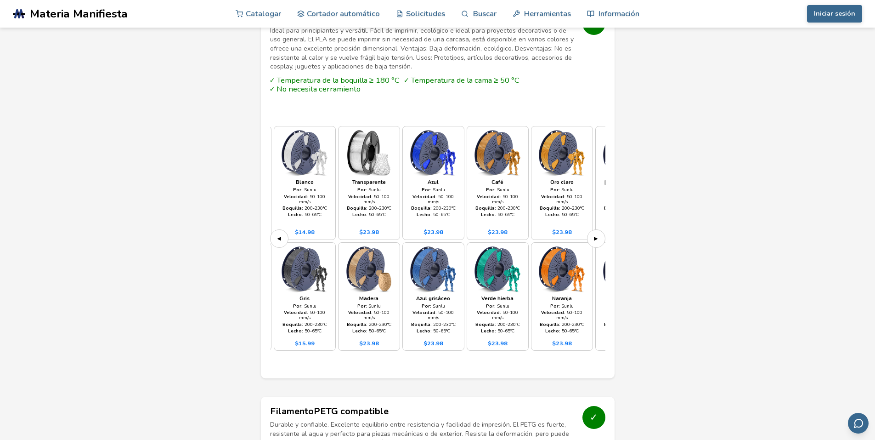
click at [595, 234] on font "▶" at bounding box center [596, 238] width 4 height 9
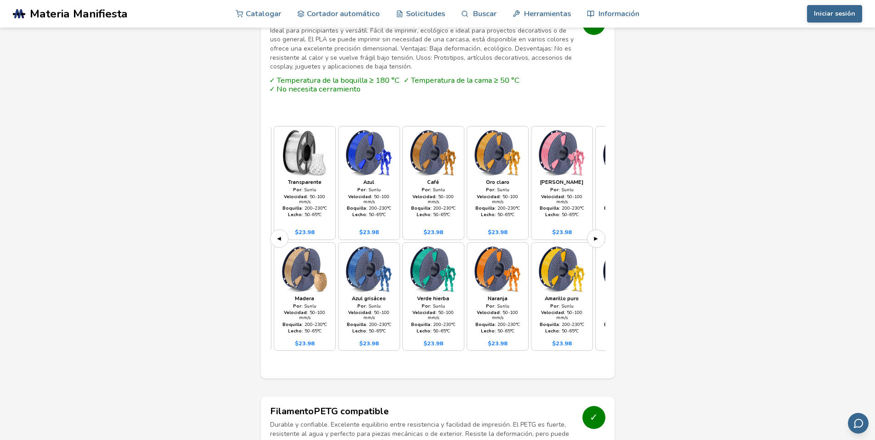
click at [595, 234] on font "▶" at bounding box center [596, 238] width 4 height 9
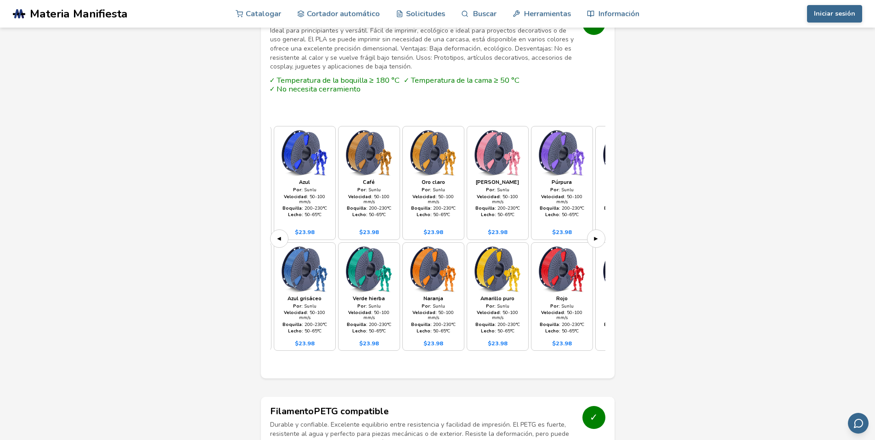
click at [595, 234] on font "▶" at bounding box center [596, 238] width 4 height 9
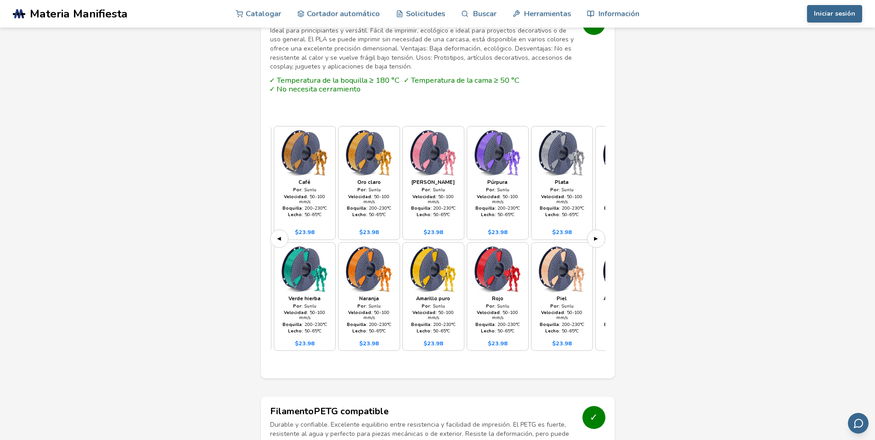
click at [595, 234] on font "▶" at bounding box center [596, 238] width 4 height 9
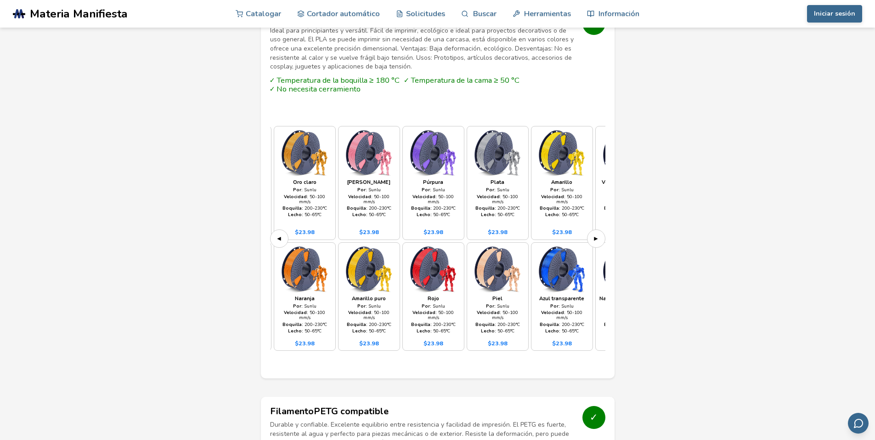
click at [595, 234] on font "▶" at bounding box center [596, 238] width 4 height 9
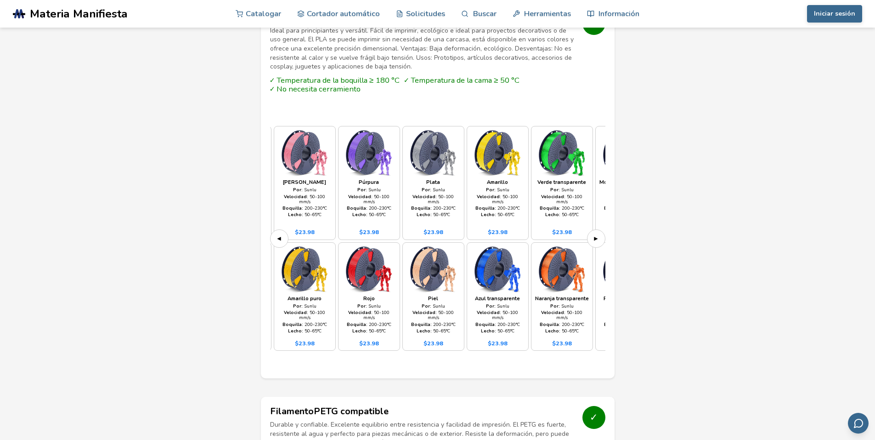
click at [595, 234] on font "▶" at bounding box center [596, 238] width 4 height 9
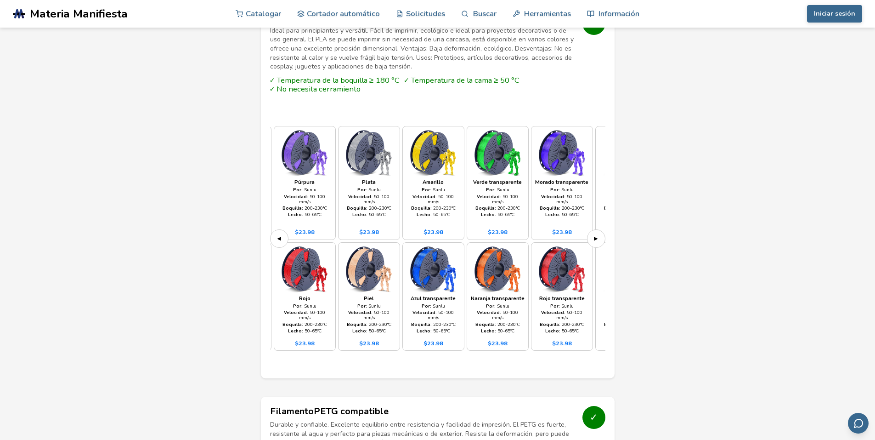
click at [595, 234] on font "▶" at bounding box center [596, 238] width 4 height 9
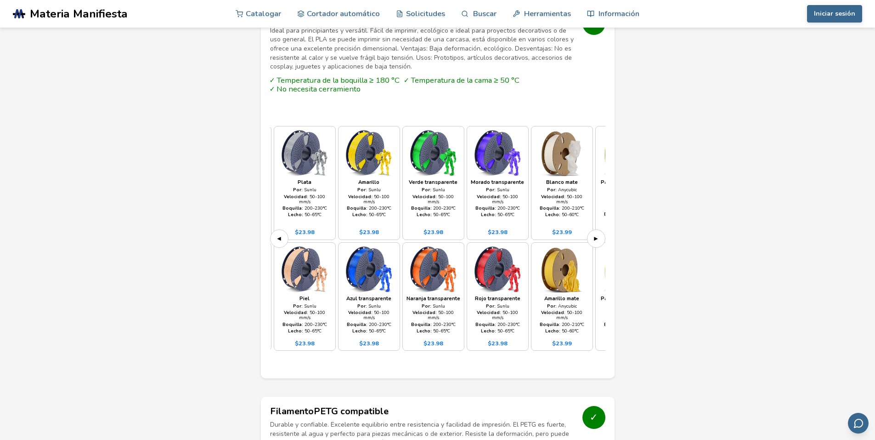
click at [595, 234] on font "▶" at bounding box center [596, 238] width 4 height 9
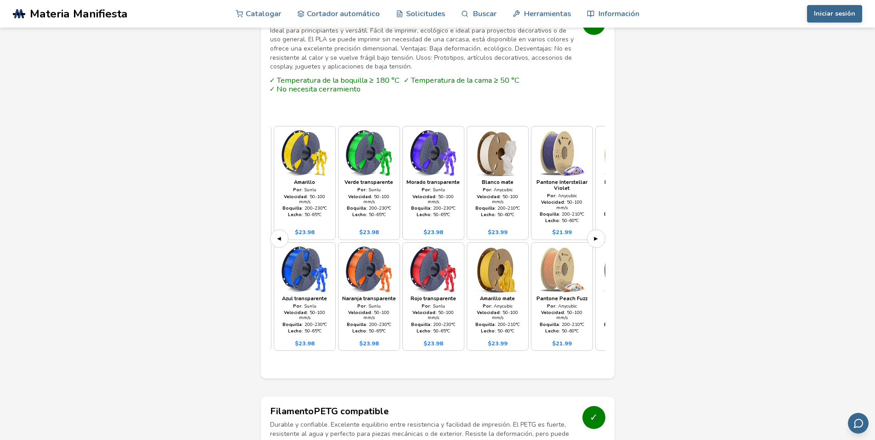
click at [595, 234] on font "▶" at bounding box center [596, 238] width 4 height 9
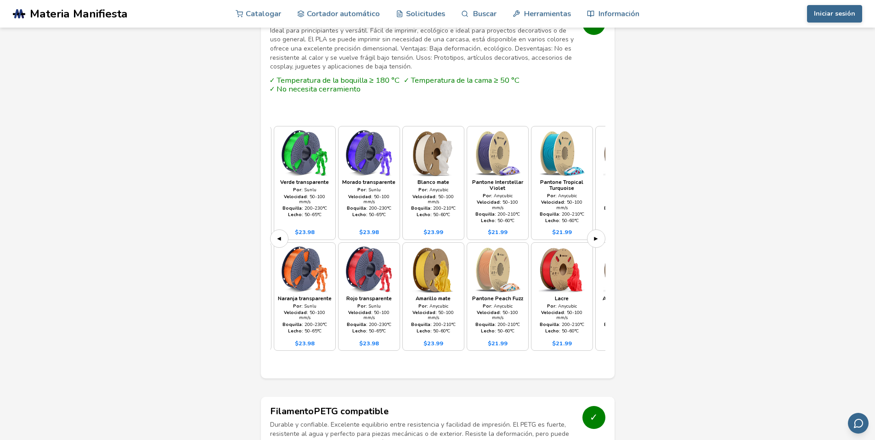
click at [595, 234] on font "▶" at bounding box center [596, 238] width 4 height 9
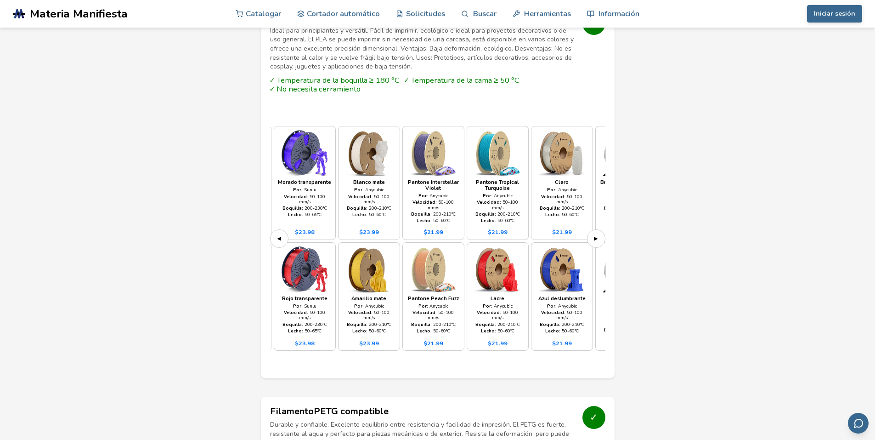
click at [595, 234] on font "▶" at bounding box center [596, 238] width 4 height 9
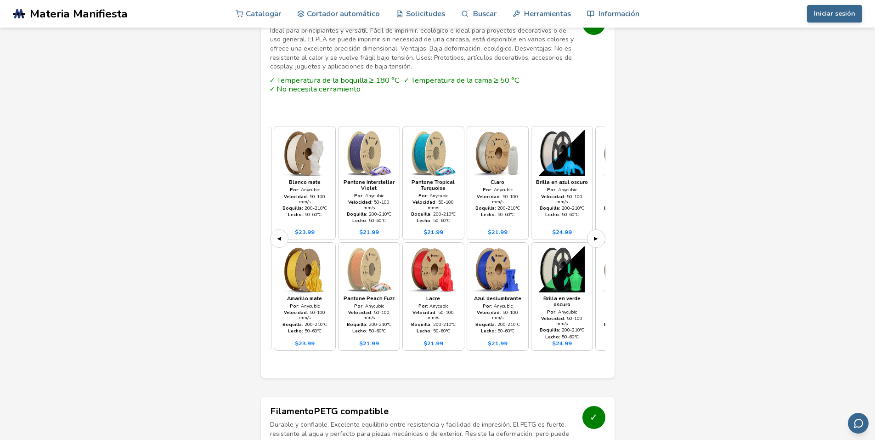
click at [595, 234] on font "▶" at bounding box center [596, 238] width 4 height 9
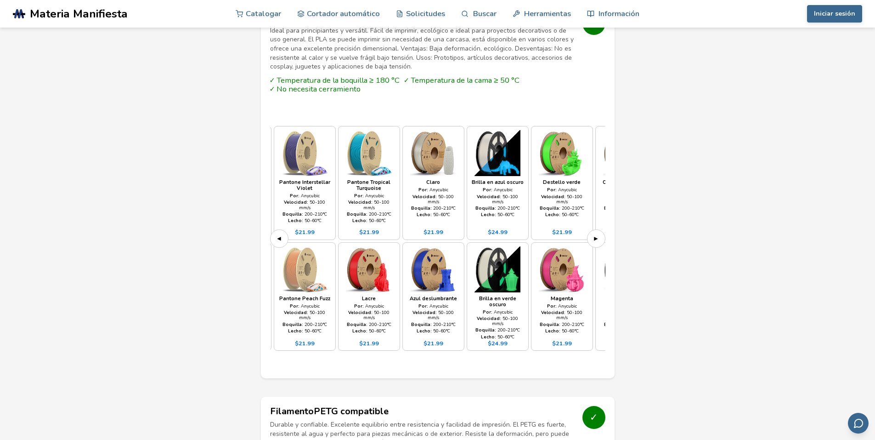
click at [595, 234] on font "▶" at bounding box center [596, 238] width 4 height 9
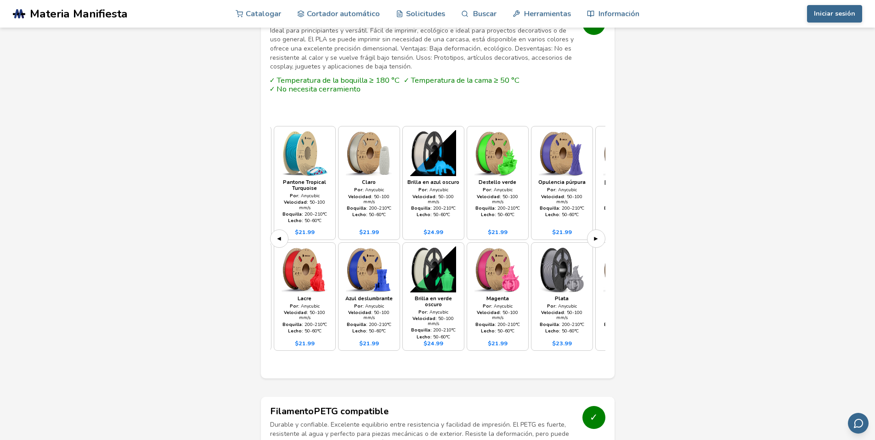
click at [595, 234] on font "▶" at bounding box center [596, 238] width 4 height 9
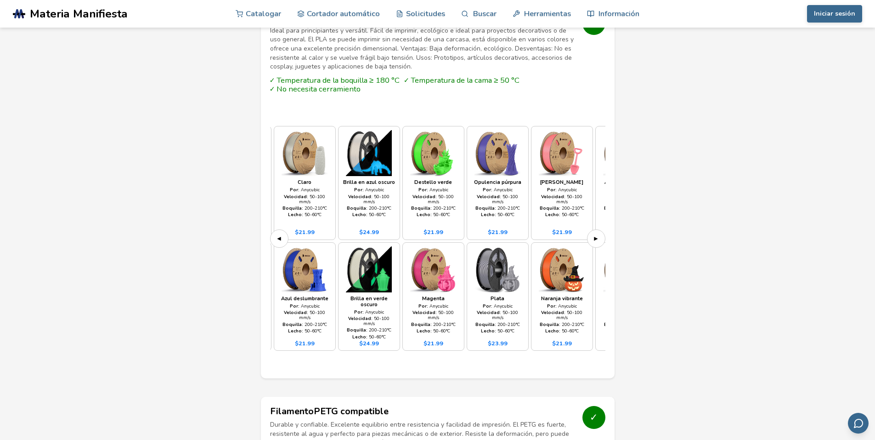
click at [595, 234] on font "▶" at bounding box center [596, 238] width 4 height 9
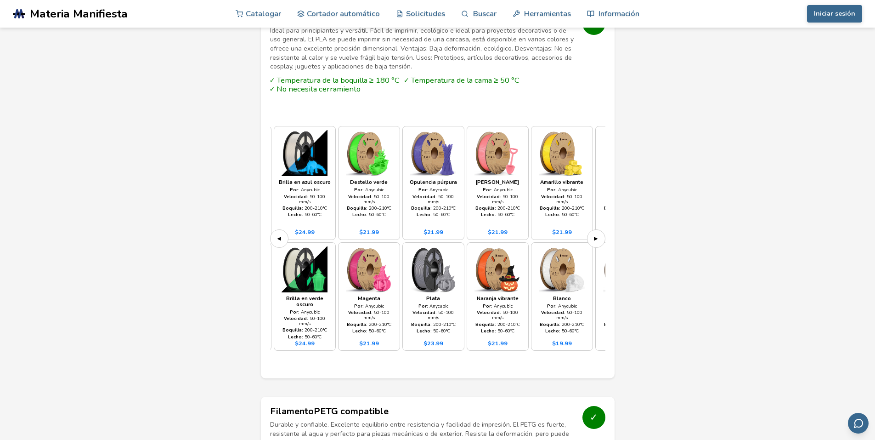
click at [595, 234] on font "▶" at bounding box center [596, 238] width 4 height 9
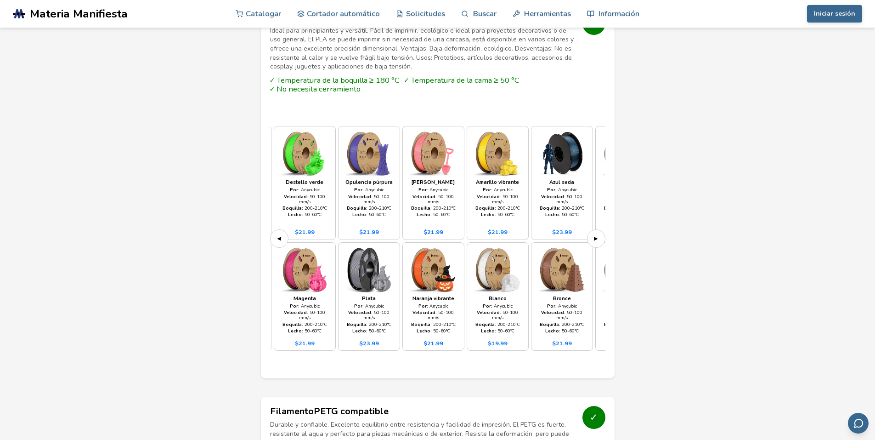
click at [595, 234] on font "▶" at bounding box center [596, 238] width 4 height 9
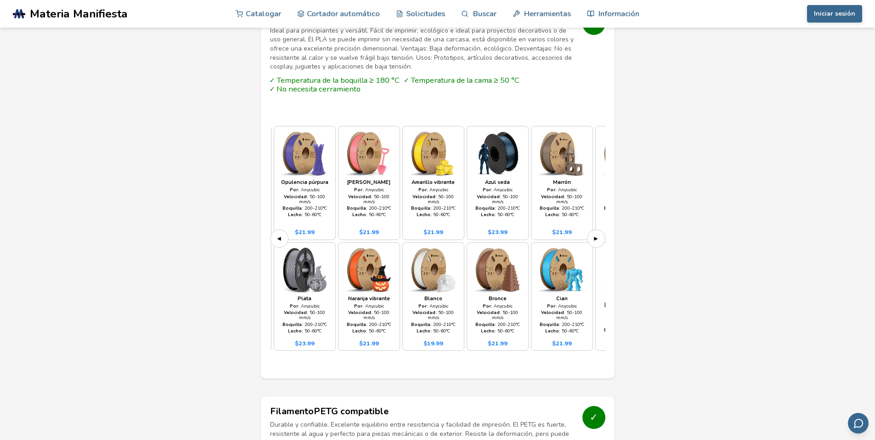
click at [595, 234] on font "▶" at bounding box center [596, 238] width 4 height 9
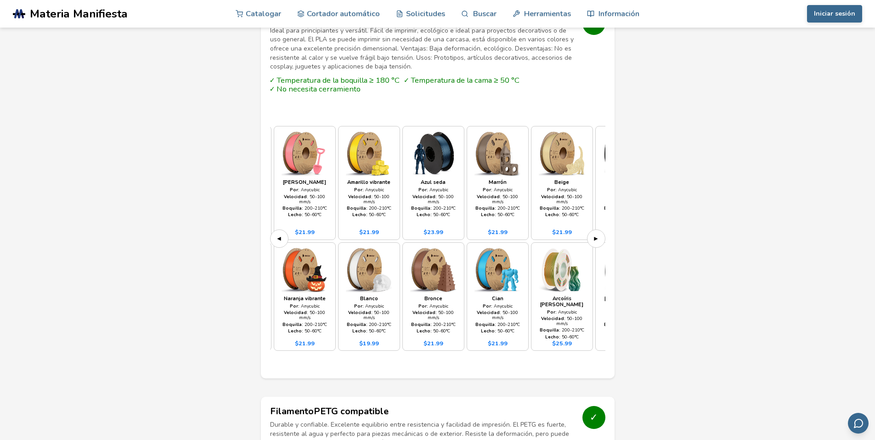
click at [595, 234] on font "▶" at bounding box center [596, 238] width 4 height 9
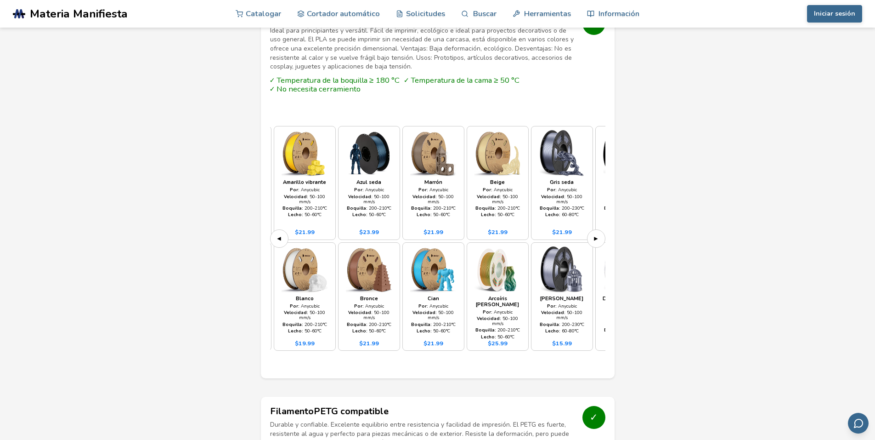
click at [595, 234] on font "▶" at bounding box center [596, 238] width 4 height 9
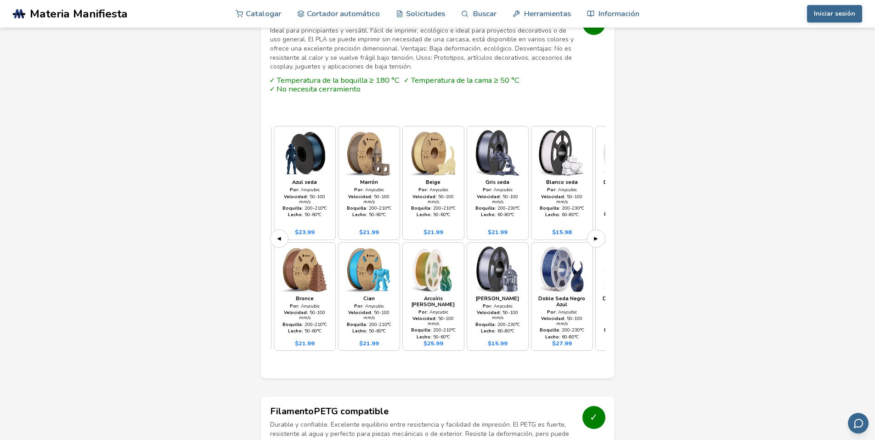
click at [595, 234] on font "▶" at bounding box center [596, 238] width 4 height 9
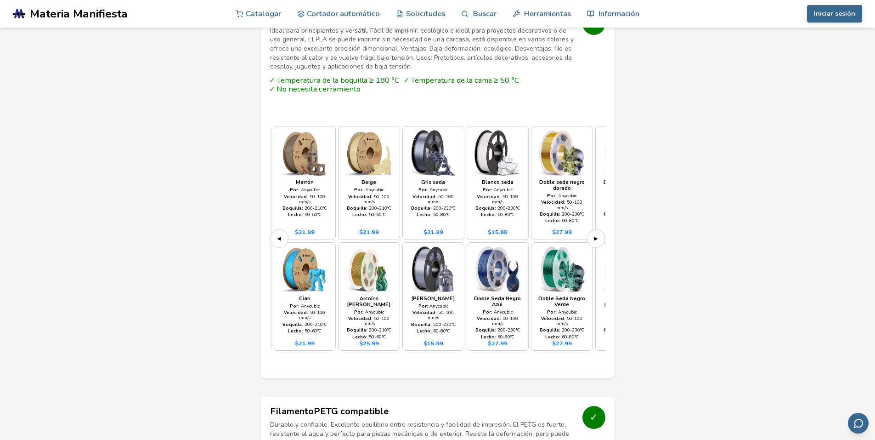
click at [595, 234] on font "▶" at bounding box center [596, 238] width 4 height 9
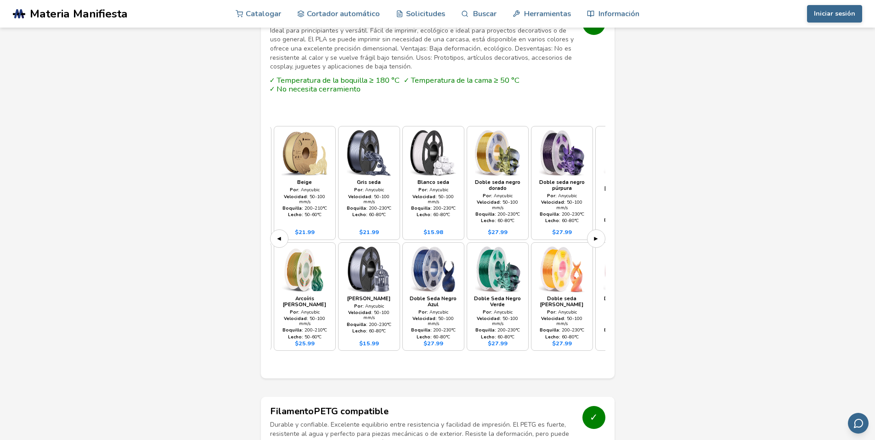
click at [595, 234] on font "▶" at bounding box center [596, 238] width 4 height 9
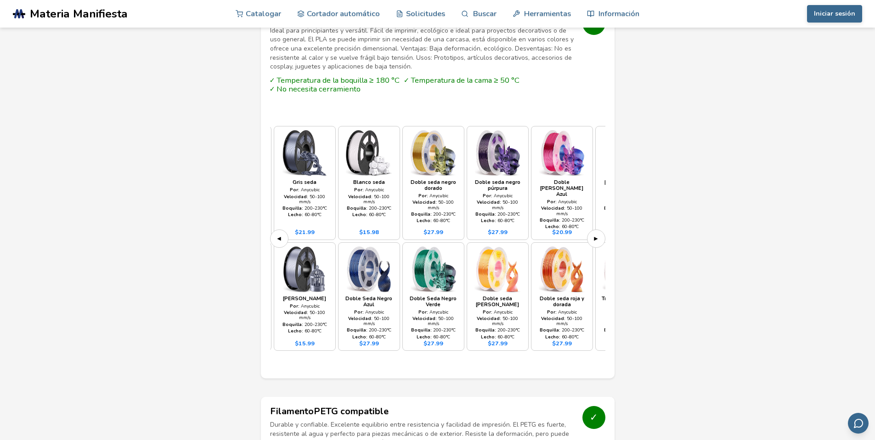
click at [595, 234] on font "▶" at bounding box center [596, 238] width 4 height 9
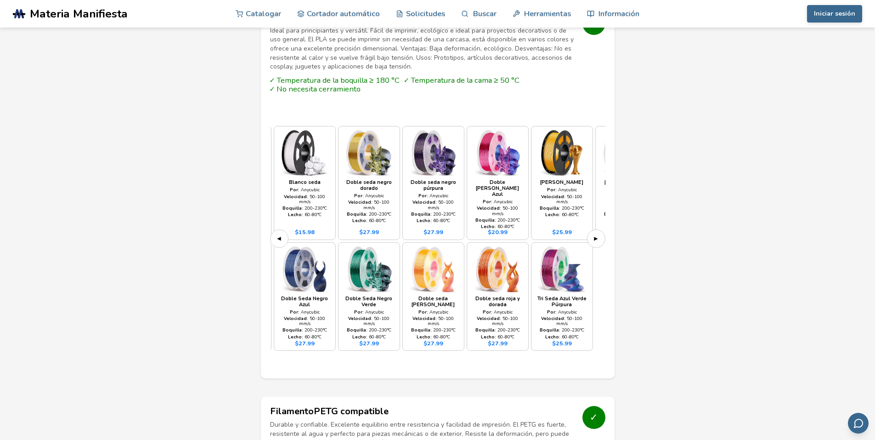
click at [595, 234] on font "▶" at bounding box center [596, 238] width 4 height 9
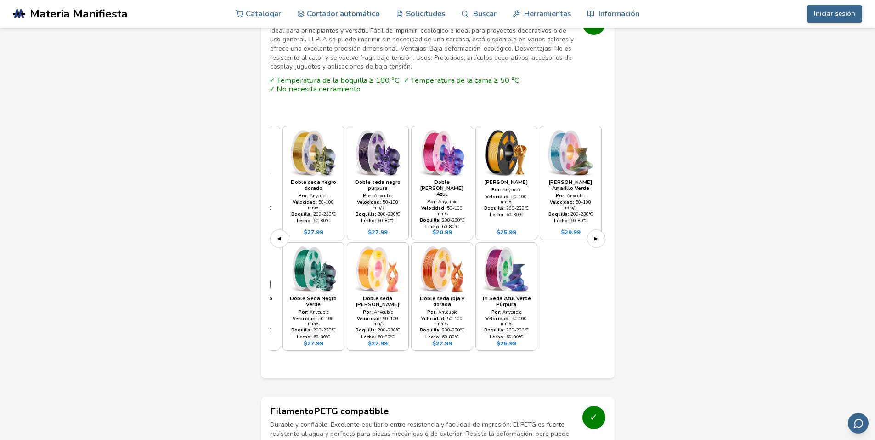
click at [595, 234] on font "▶" at bounding box center [596, 238] width 4 height 9
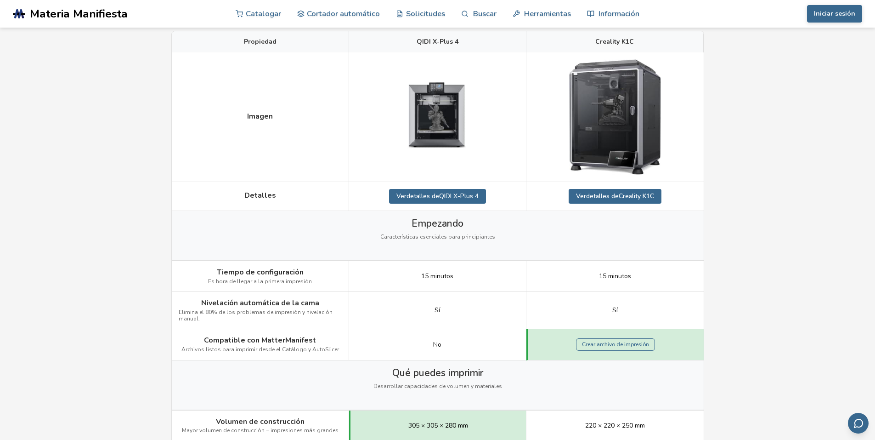
scroll to position [92, 0]
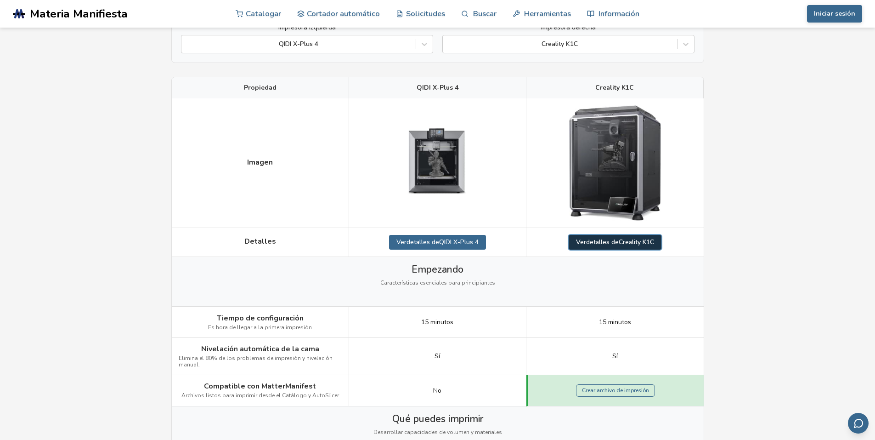
click at [650, 239] on font "Creality K1C" at bounding box center [636, 241] width 35 height 9
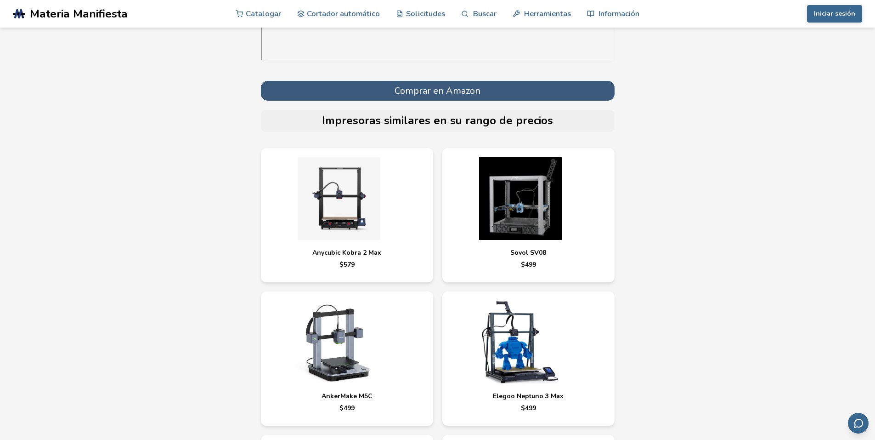
scroll to position [3491, 0]
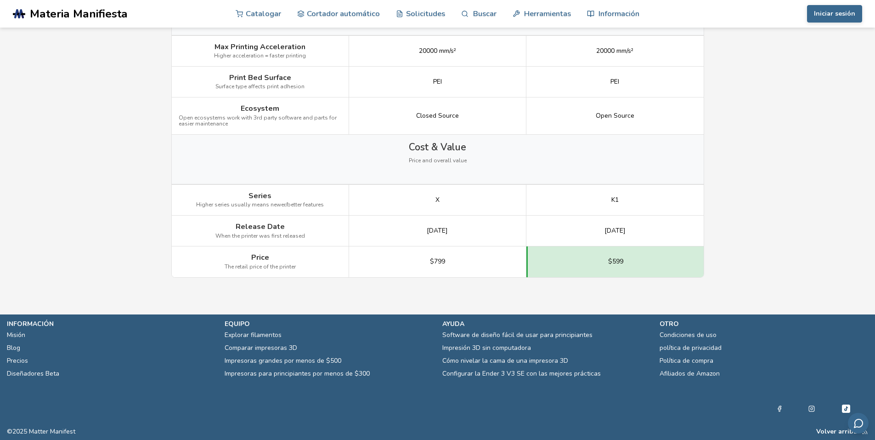
scroll to position [92, 0]
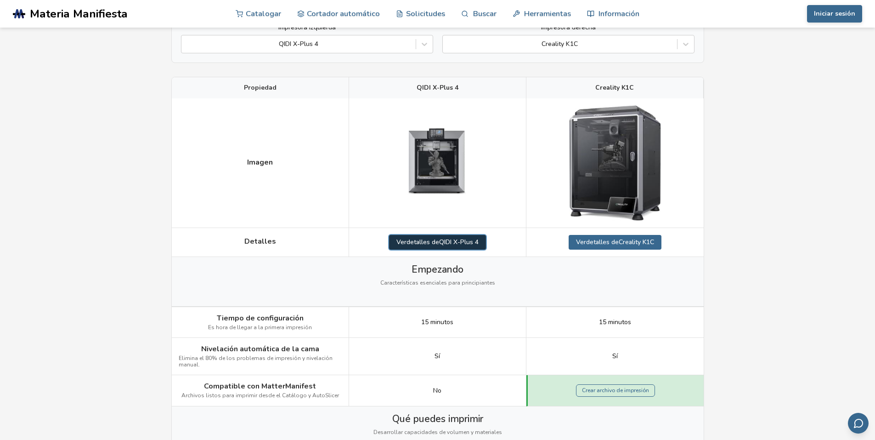
click at [449, 245] on font "QIDI X-Plus 4" at bounding box center [459, 241] width 40 height 9
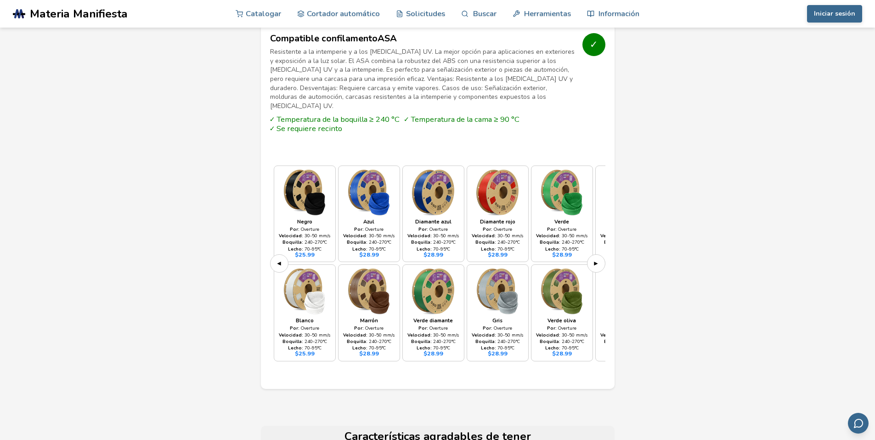
scroll to position [2664, 0]
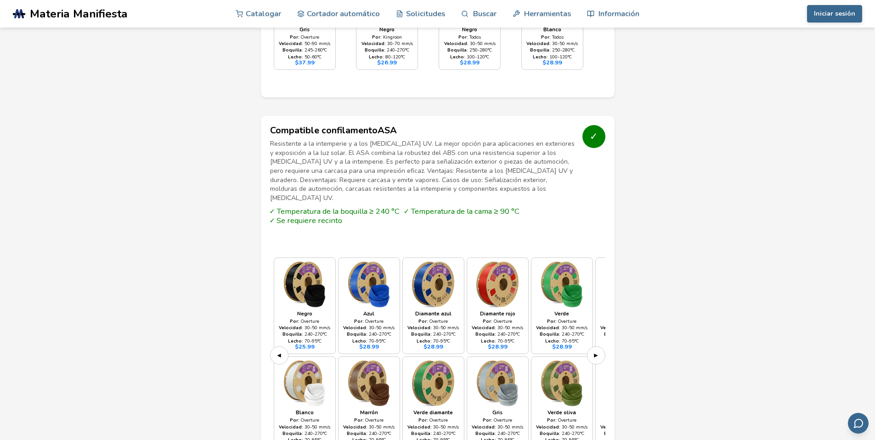
scroll to position [92, 0]
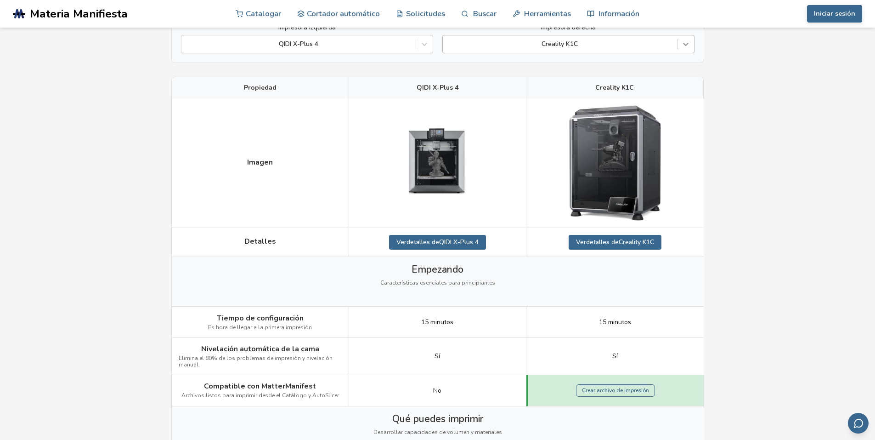
click at [681, 44] on icon at bounding box center [685, 44] width 9 height 9
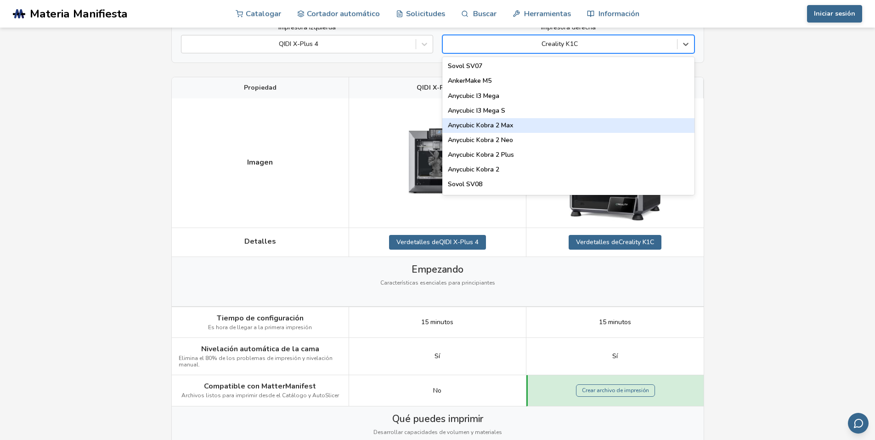
scroll to position [138, 0]
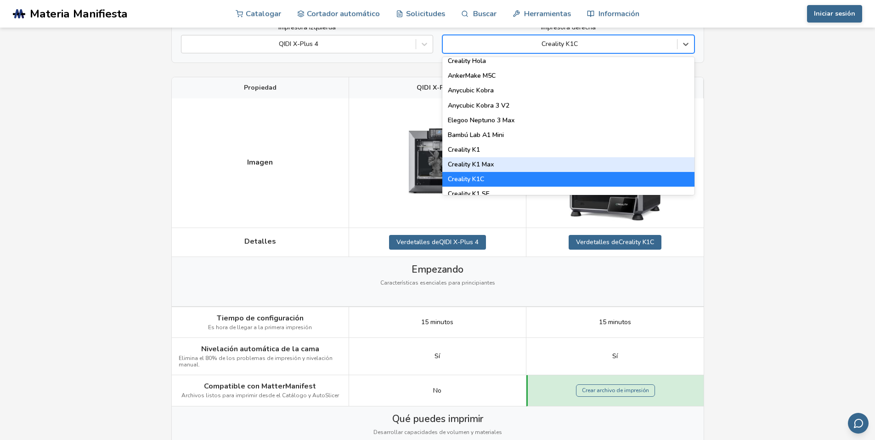
click at [499, 162] on div "Creality K1 Max" at bounding box center [568, 164] width 252 height 15
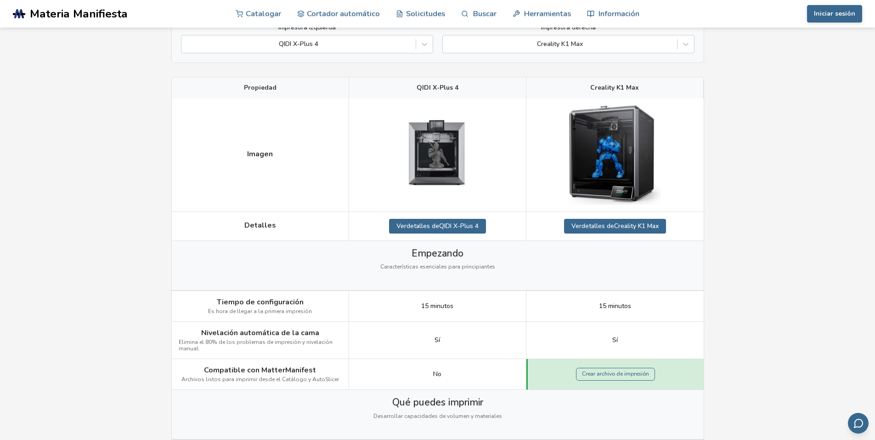
scroll to position [46, 0]
